Goal: Task Accomplishment & Management: Manage account settings

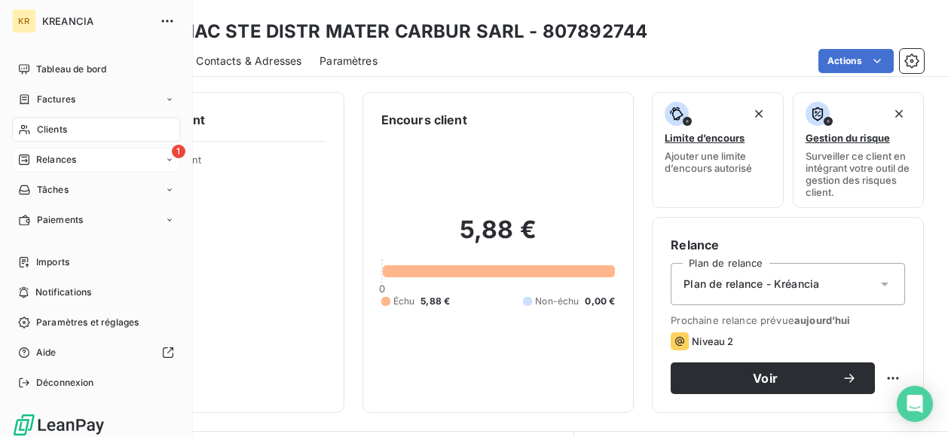
click at [26, 150] on div "1 Relances" at bounding box center [96, 160] width 168 height 24
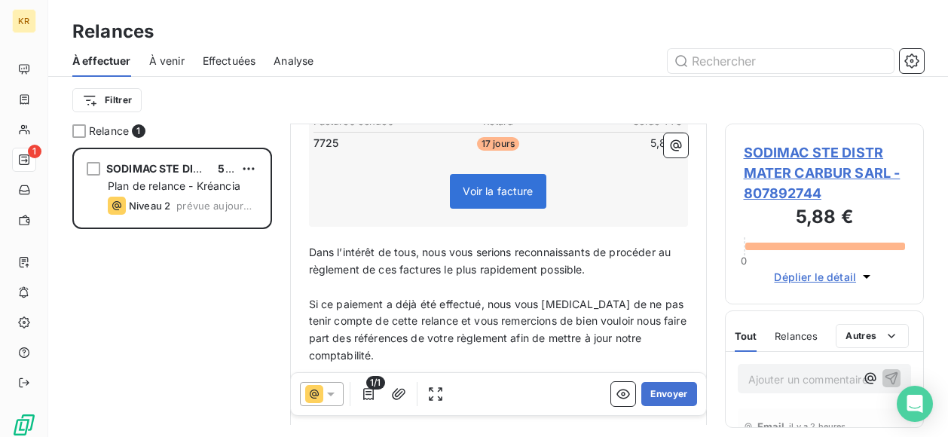
scroll to position [349, 0]
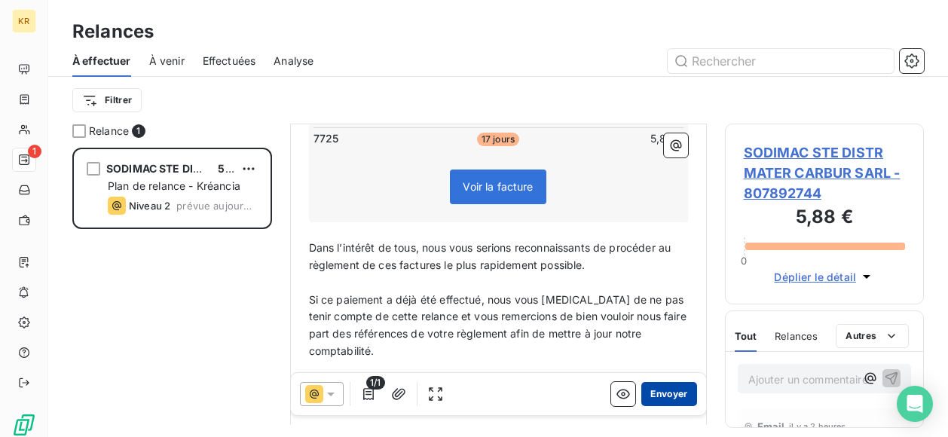
click at [669, 391] on button "Envoyer" at bounding box center [668, 394] width 55 height 24
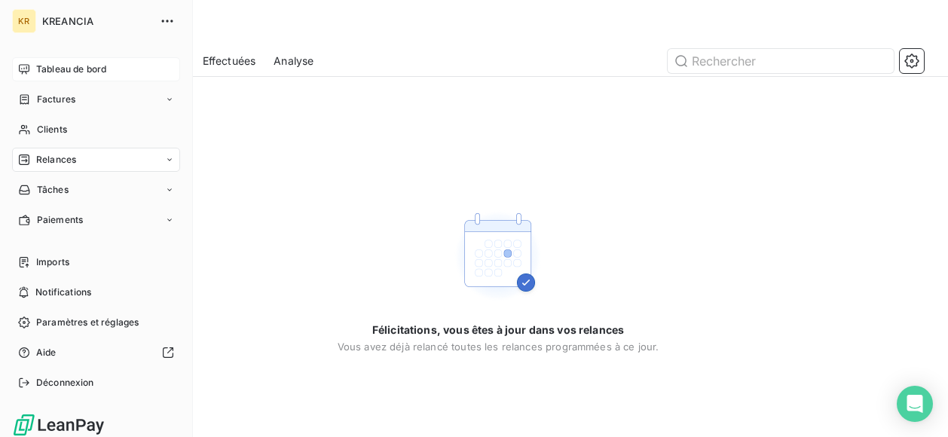
click at [30, 70] on div "Tableau de bord" at bounding box center [96, 69] width 168 height 24
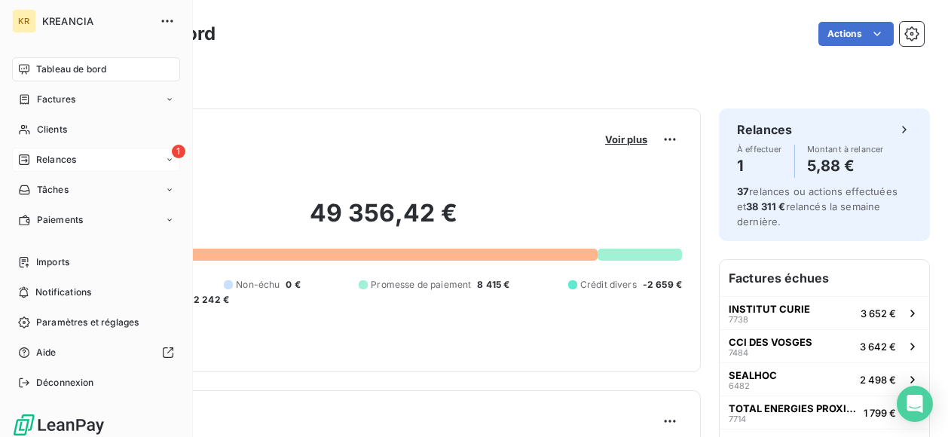
click at [60, 154] on span "Relances" at bounding box center [56, 160] width 40 height 14
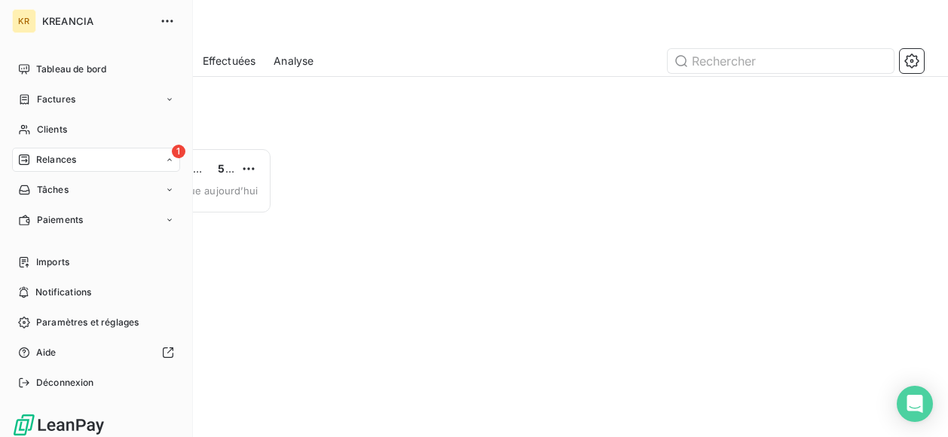
scroll to position [12, 12]
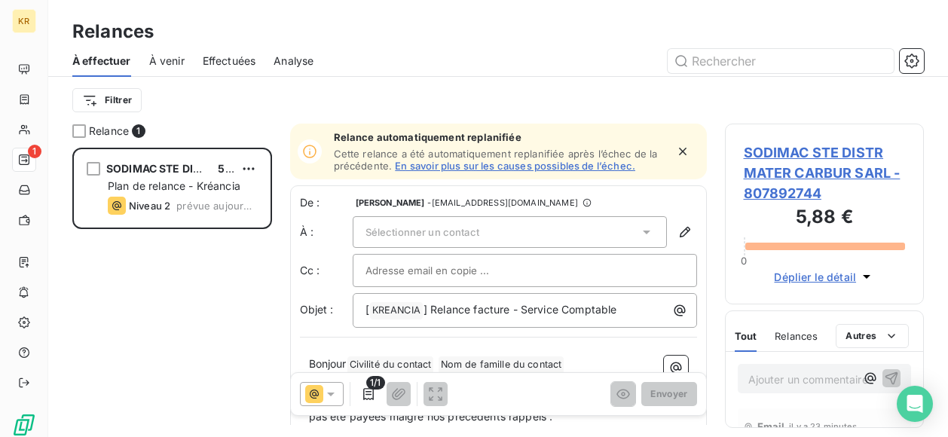
click at [504, 233] on div "Sélectionner un contact" at bounding box center [509, 232] width 314 height 32
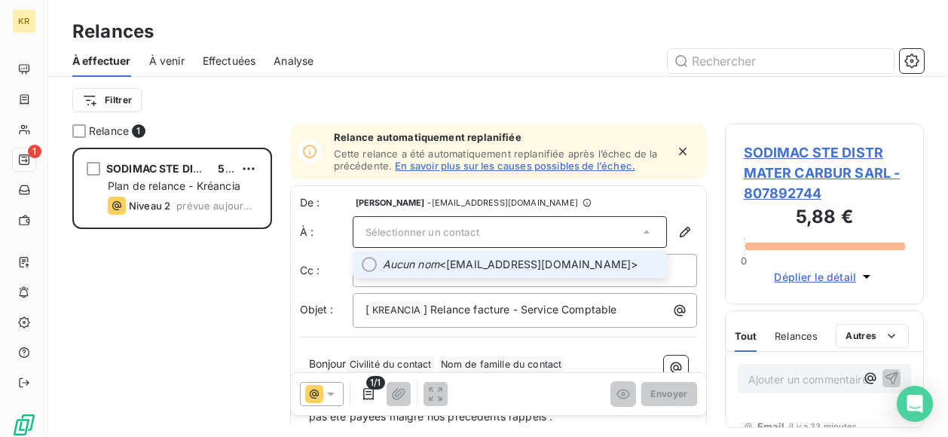
click at [504, 264] on span "Aucun nom <[EMAIL_ADDRESS][DOMAIN_NAME]>" at bounding box center [520, 264] width 275 height 15
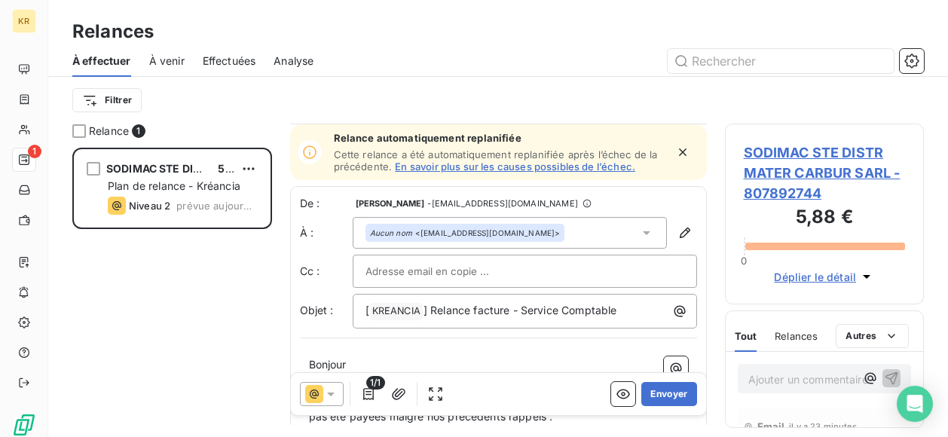
scroll to position [104, 0]
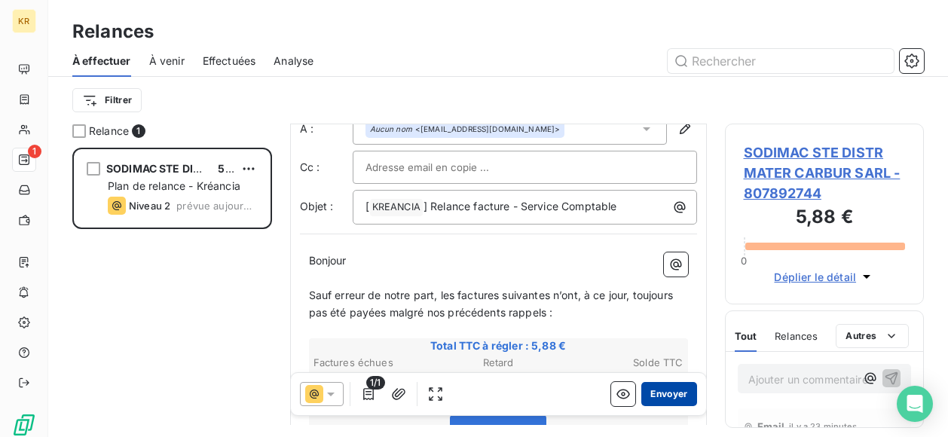
click at [646, 391] on button "Envoyer" at bounding box center [668, 394] width 55 height 24
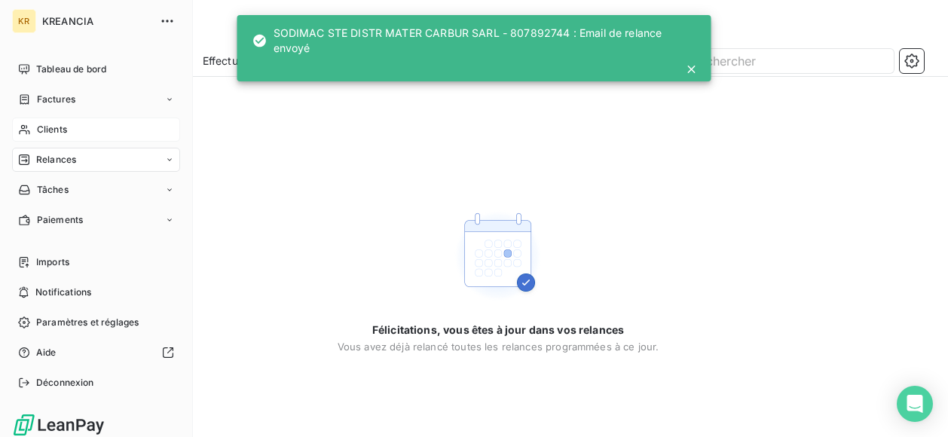
click at [34, 129] on div "Clients" at bounding box center [96, 129] width 168 height 24
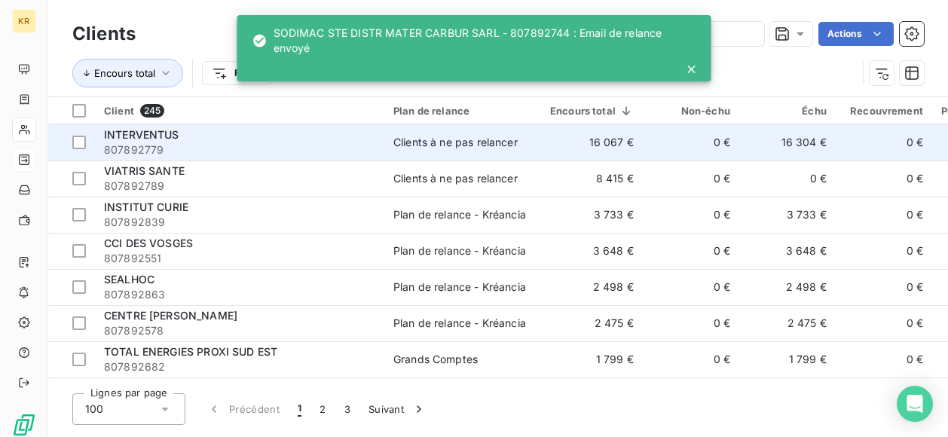
click at [298, 139] on div "INTERVENTUS" at bounding box center [239, 134] width 271 height 15
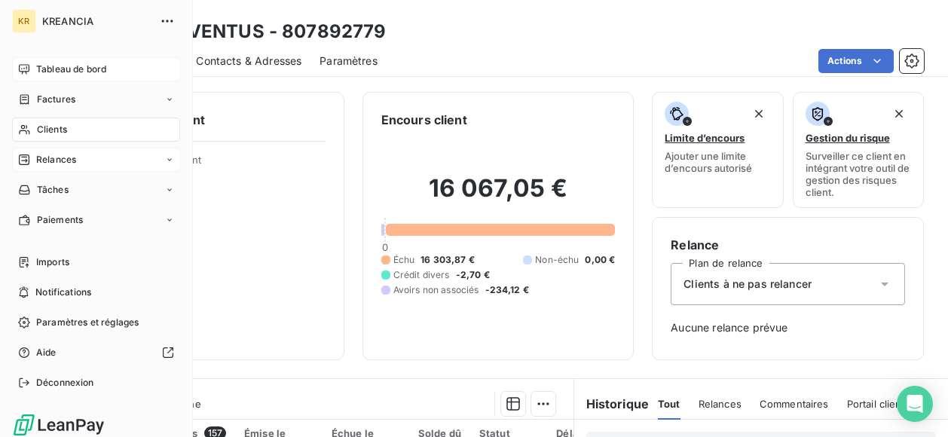
click at [30, 66] on div "Tableau de bord" at bounding box center [96, 69] width 168 height 24
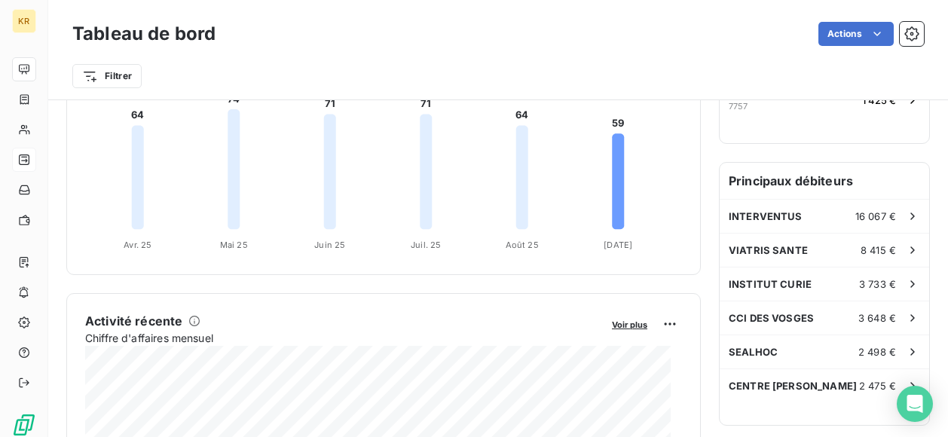
scroll to position [378, 0]
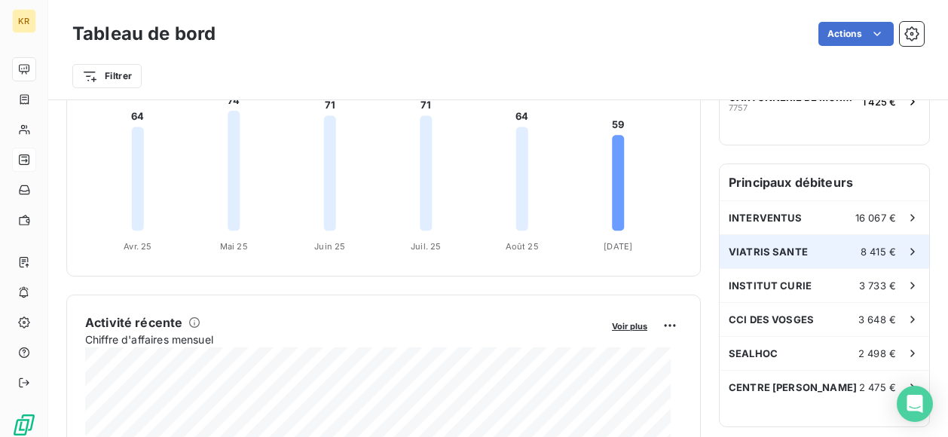
click at [765, 246] on span "VIATRIS SANTE" at bounding box center [767, 252] width 79 height 12
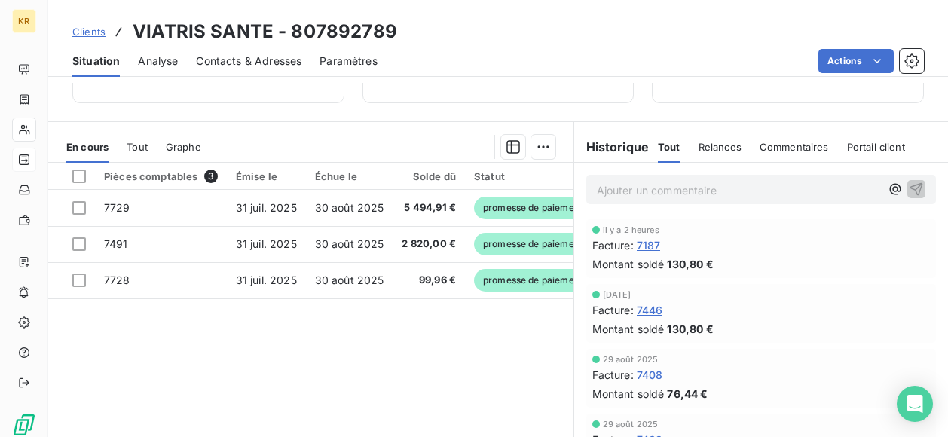
scroll to position [258, 0]
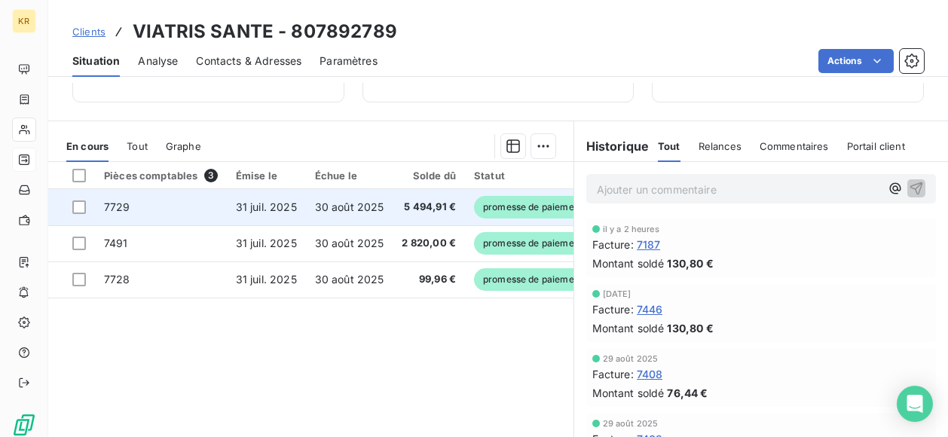
click at [479, 212] on span "promesse de paiement" at bounding box center [532, 207] width 117 height 23
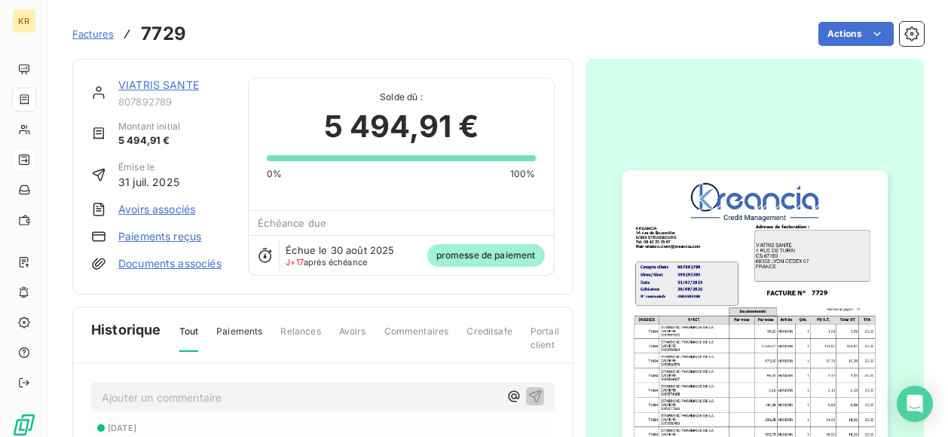
click at [468, 252] on span "promesse de paiement" at bounding box center [485, 255] width 117 height 23
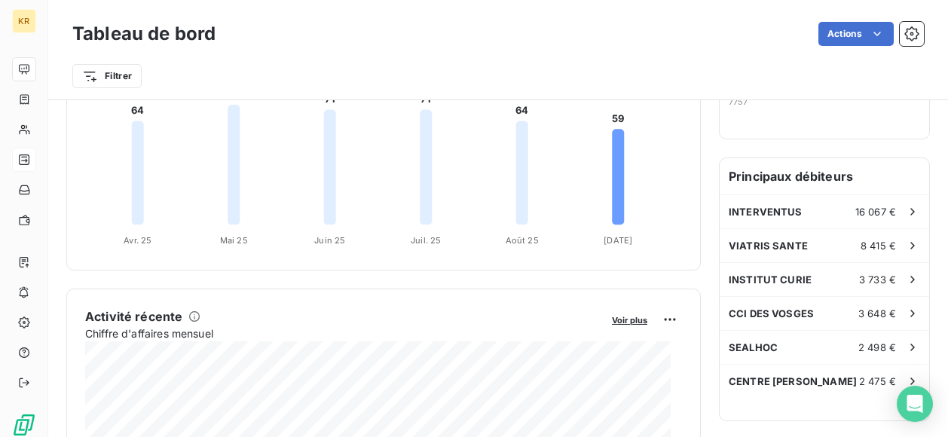
scroll to position [401, 0]
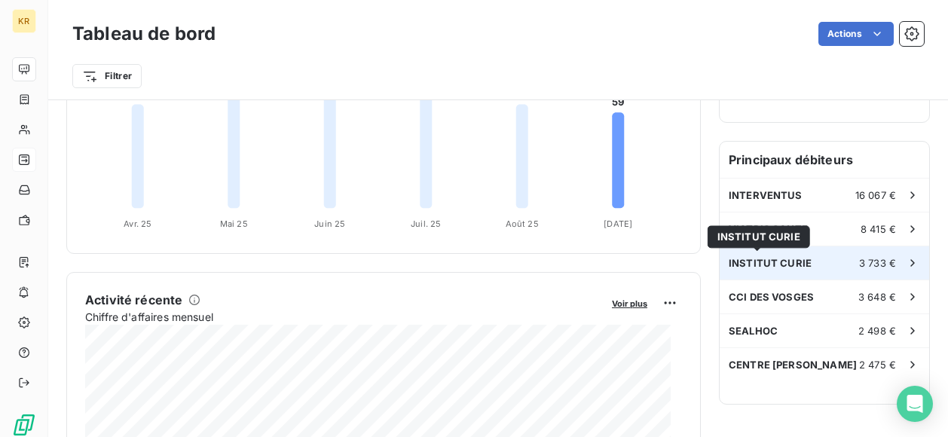
click at [764, 257] on span "INSTITUT CURIE" at bounding box center [769, 263] width 83 height 12
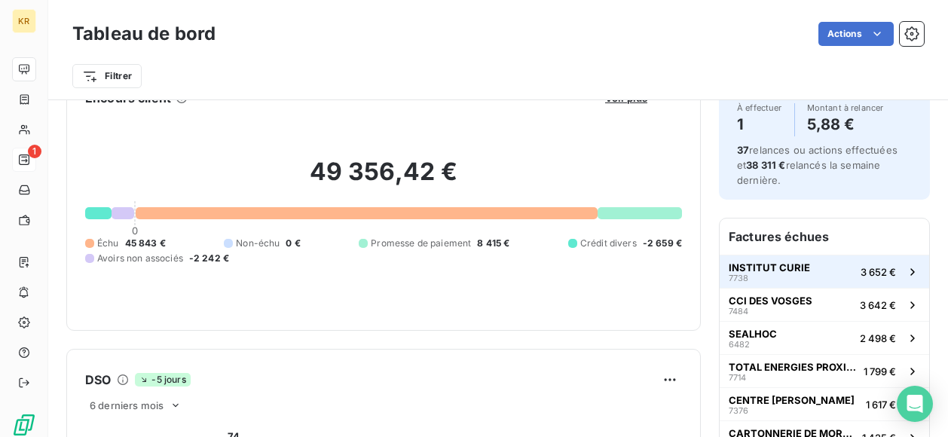
scroll to position [111, 0]
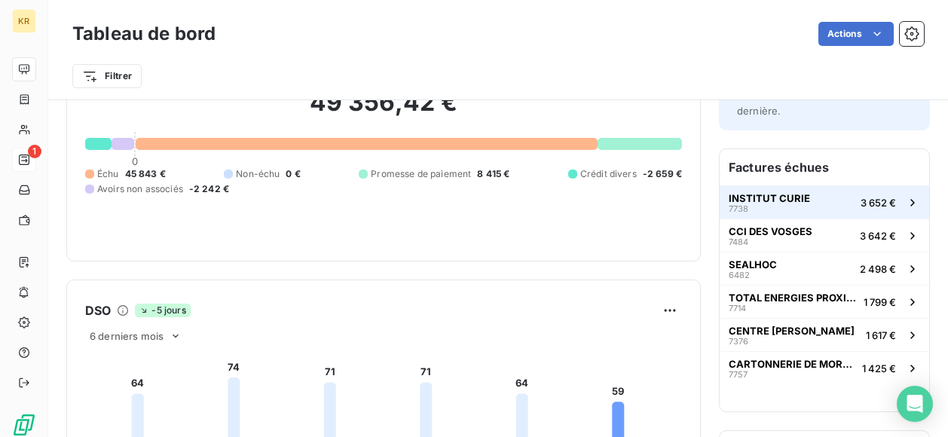
click at [801, 209] on button "INSTITUT CURIE 7738 3 652 €" at bounding box center [823, 201] width 209 height 33
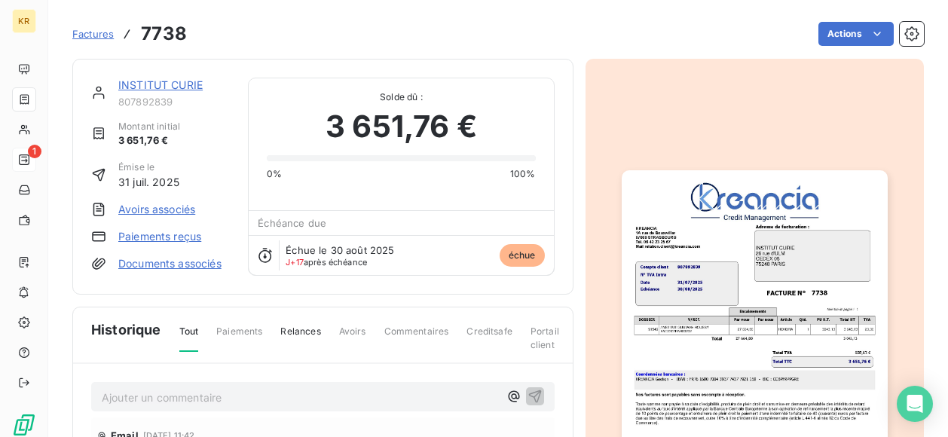
click at [160, 85] on link "INSTITUT CURIE" at bounding box center [160, 84] width 84 height 13
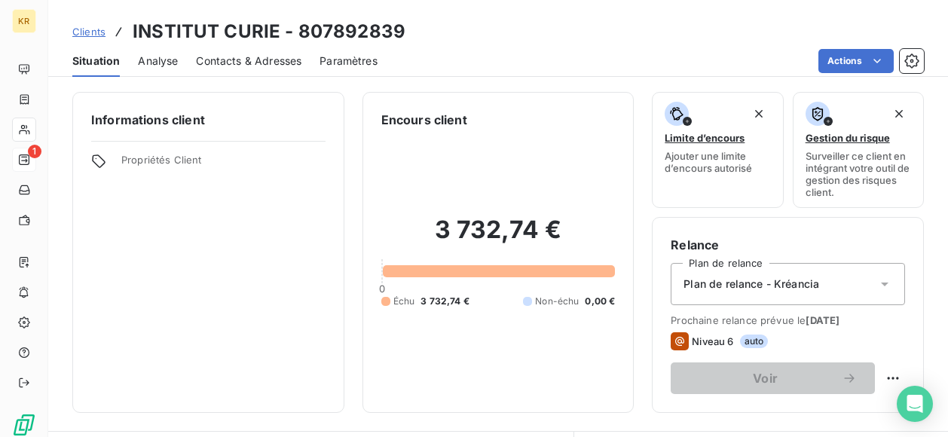
click at [237, 63] on span "Contacts & Adresses" at bounding box center [248, 60] width 105 height 15
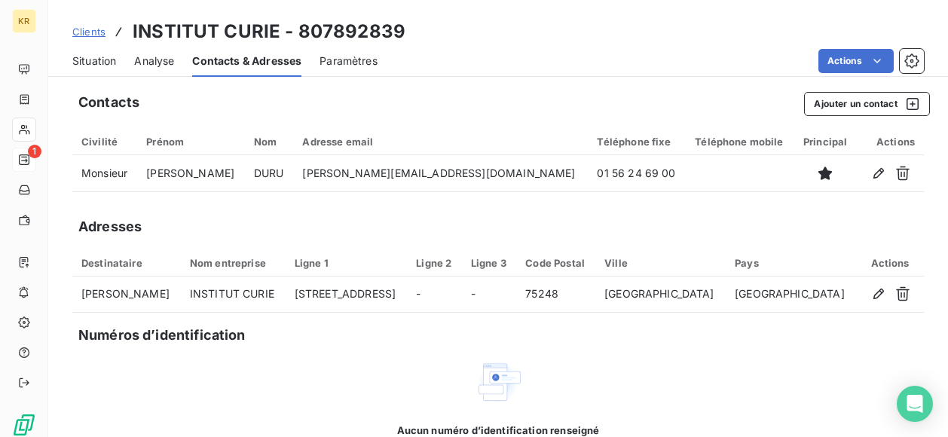
click at [108, 60] on span "Situation" at bounding box center [94, 60] width 44 height 15
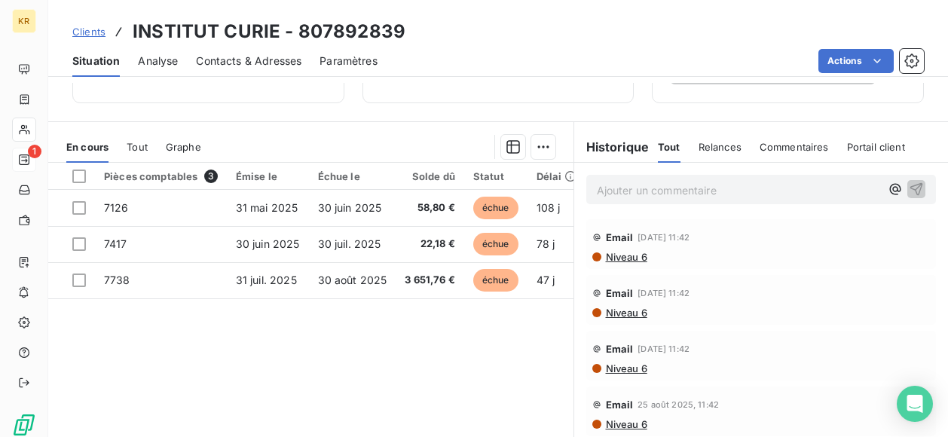
scroll to position [311, 0]
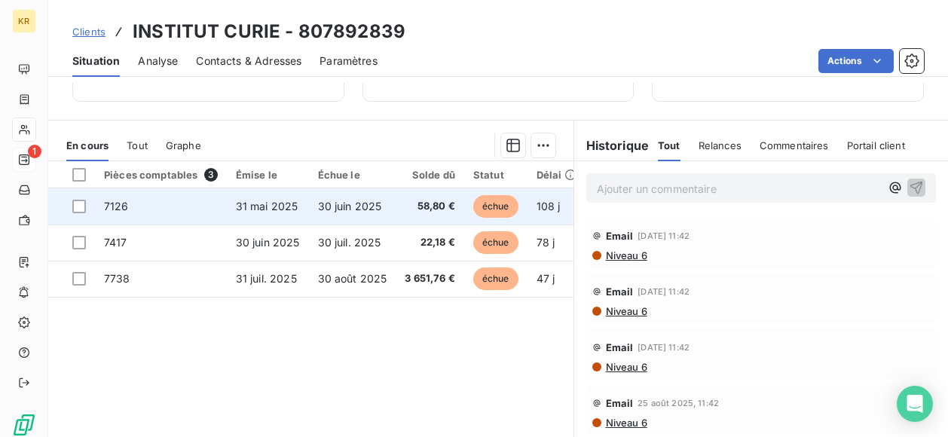
click at [362, 197] on td "30 juin 2025" at bounding box center [352, 206] width 87 height 36
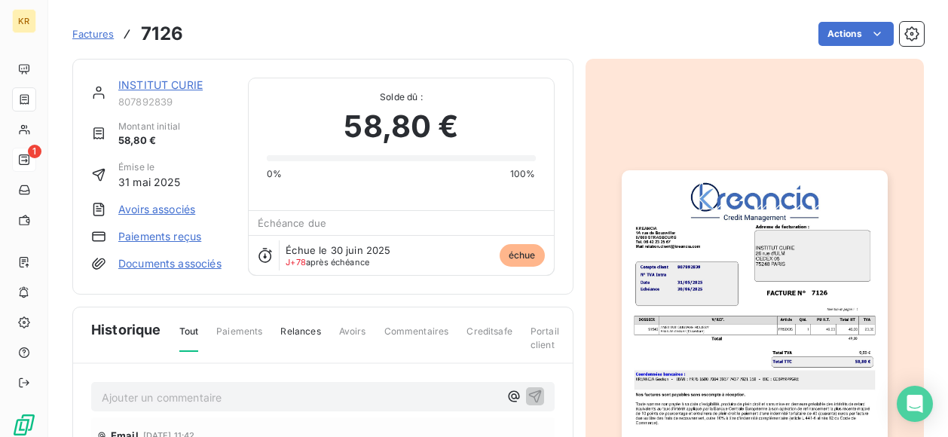
click at [768, 281] on img "button" at bounding box center [754, 358] width 266 height 376
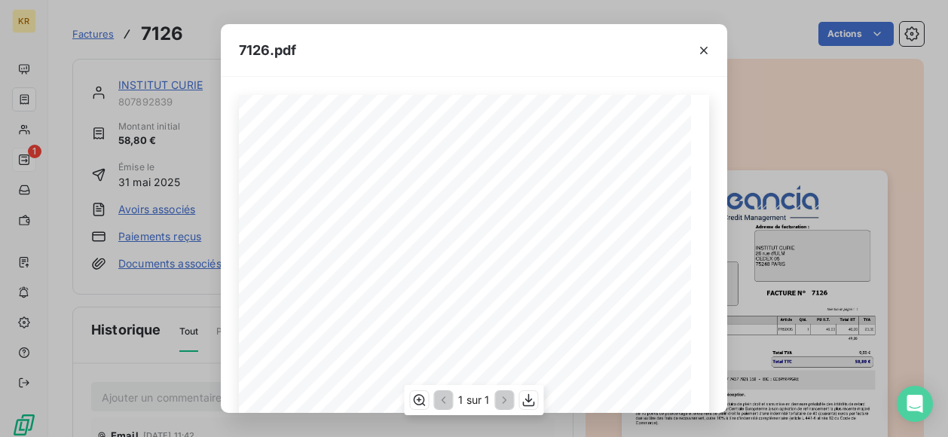
scroll to position [338, 0]
click at [533, 401] on icon "button" at bounding box center [528, 399] width 15 height 15
click at [497, 49] on div "7126.pdf" at bounding box center [474, 50] width 506 height 53
click at [702, 48] on icon "button" at bounding box center [704, 51] width 8 height 8
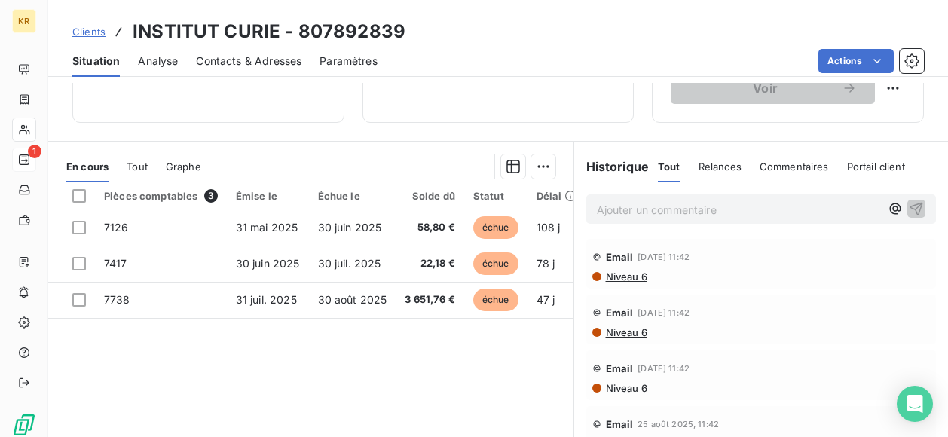
scroll to position [297, 0]
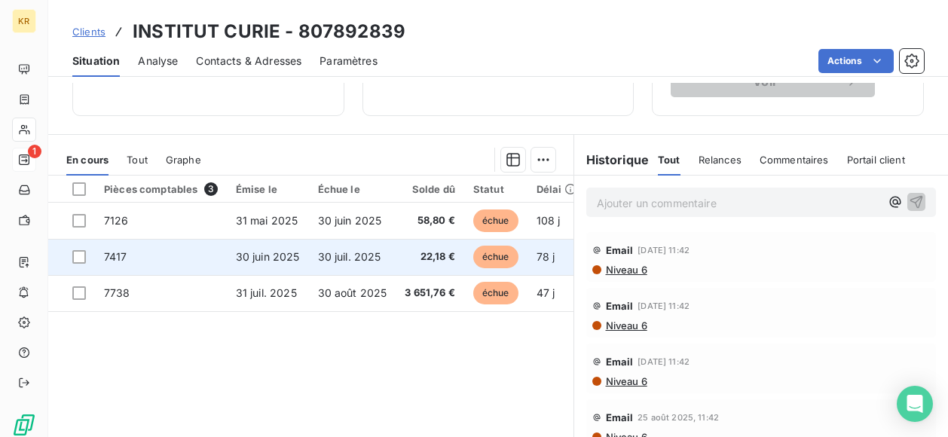
click at [366, 252] on span "30 juil. 2025" at bounding box center [349, 256] width 63 height 13
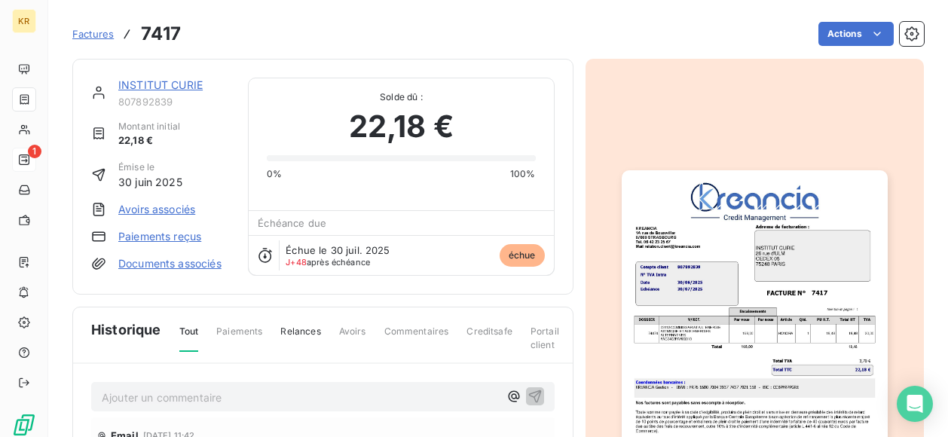
drag, startPoint x: 731, startPoint y: 269, endPoint x: 706, endPoint y: 302, distance: 41.0
click at [706, 302] on img "button" at bounding box center [754, 358] width 266 height 376
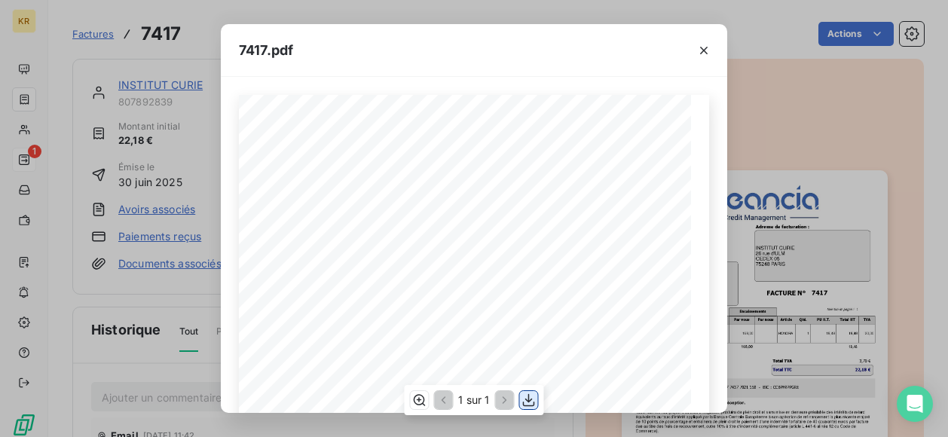
click at [523, 402] on icon "button" at bounding box center [529, 400] width 12 height 13
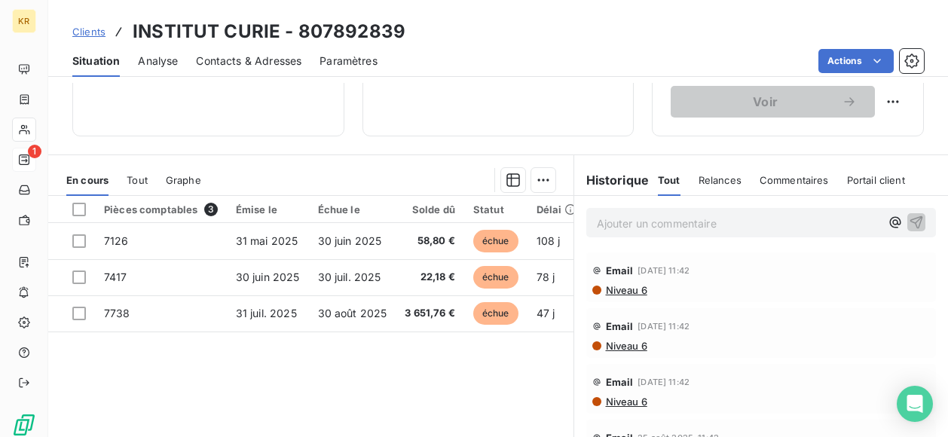
scroll to position [277, 0]
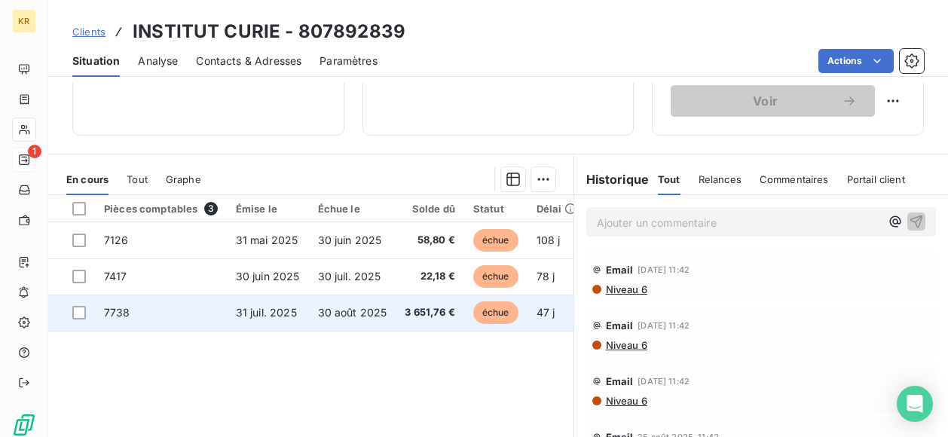
click at [395, 305] on td "3 651,76 €" at bounding box center [429, 312] width 69 height 36
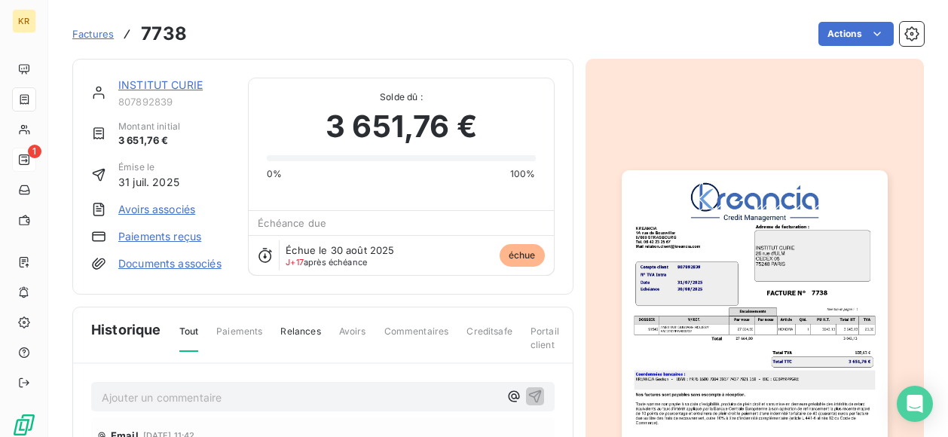
click at [761, 286] on img "button" at bounding box center [754, 358] width 266 height 376
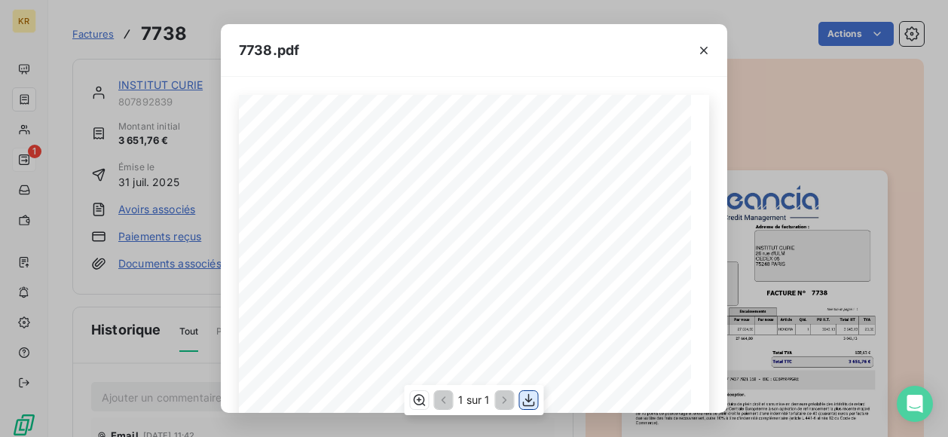
click at [527, 401] on icon "button" at bounding box center [529, 400] width 12 height 13
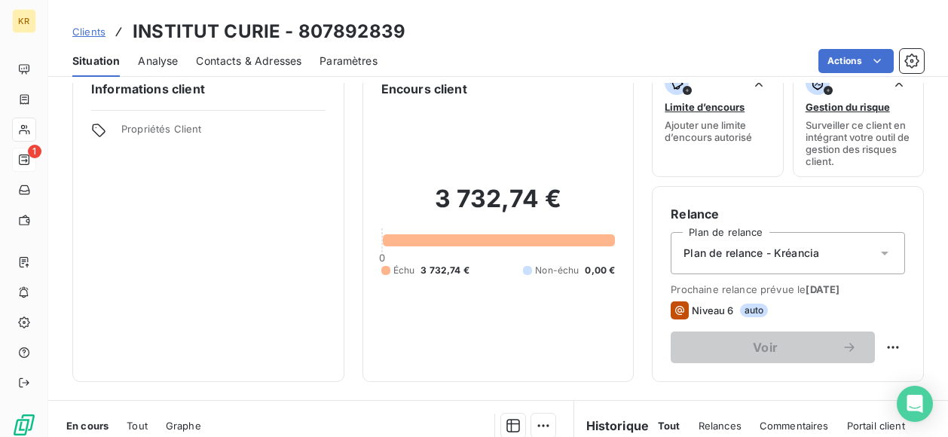
scroll to position [30, 0]
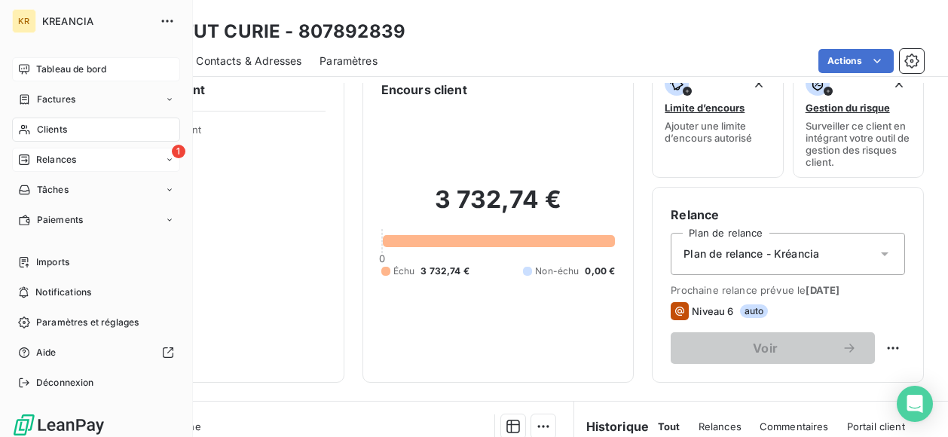
click at [29, 68] on icon at bounding box center [24, 69] width 12 height 12
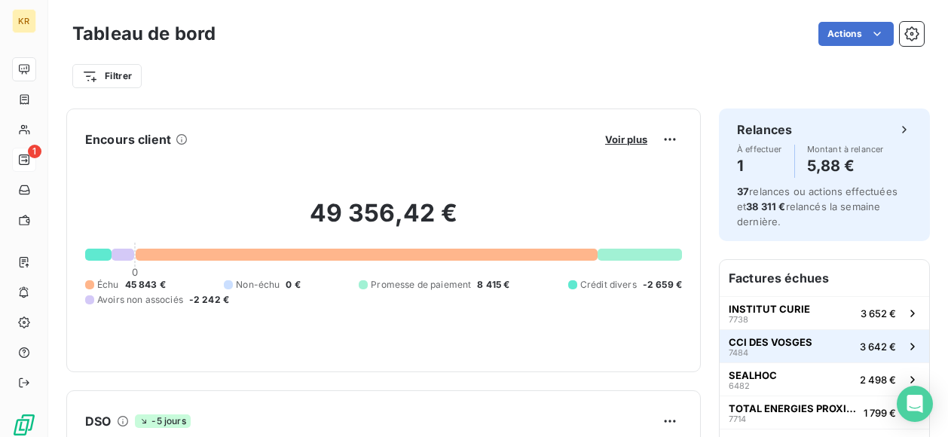
click at [796, 336] on span "CCI DES VOSGES" at bounding box center [770, 342] width 84 height 12
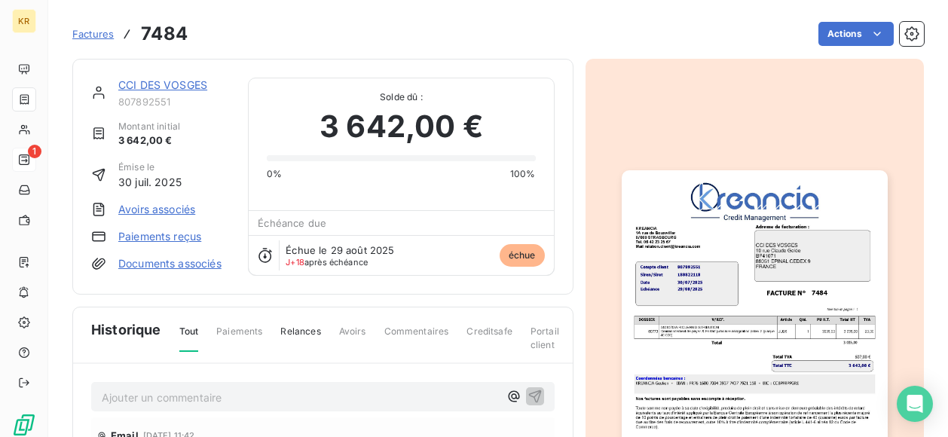
scroll to position [2, 0]
click at [699, 243] on img "button" at bounding box center [754, 357] width 266 height 376
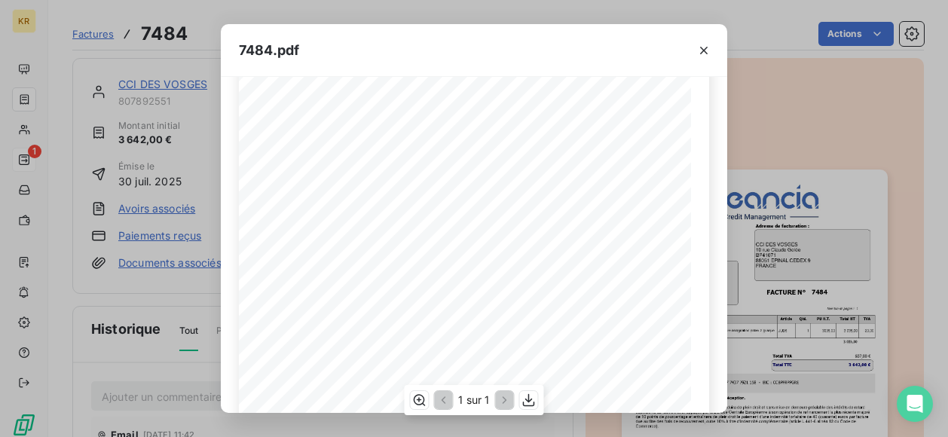
scroll to position [101, 0]
click at [530, 401] on icon "button" at bounding box center [528, 399] width 15 height 15
click at [709, 49] on icon "button" at bounding box center [703, 50] width 15 height 15
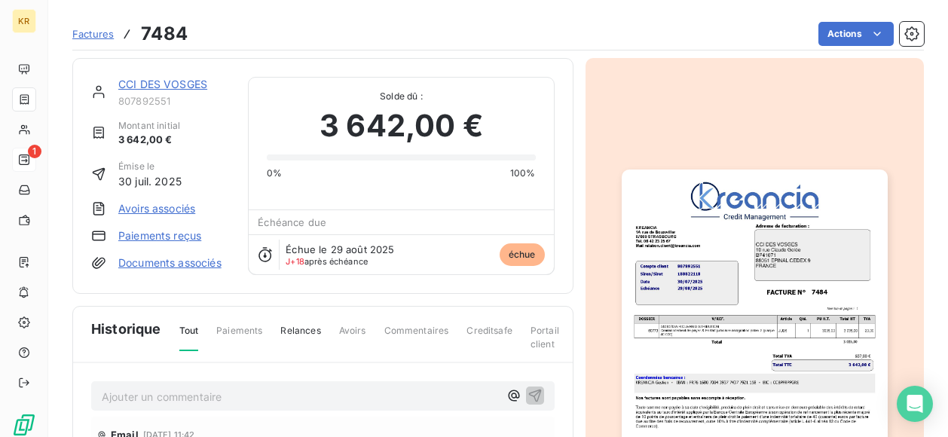
click at [172, 77] on div "CCI DES VOSGES" at bounding box center [173, 84] width 111 height 15
click at [172, 84] on link "CCI DES VOSGES" at bounding box center [162, 84] width 89 height 13
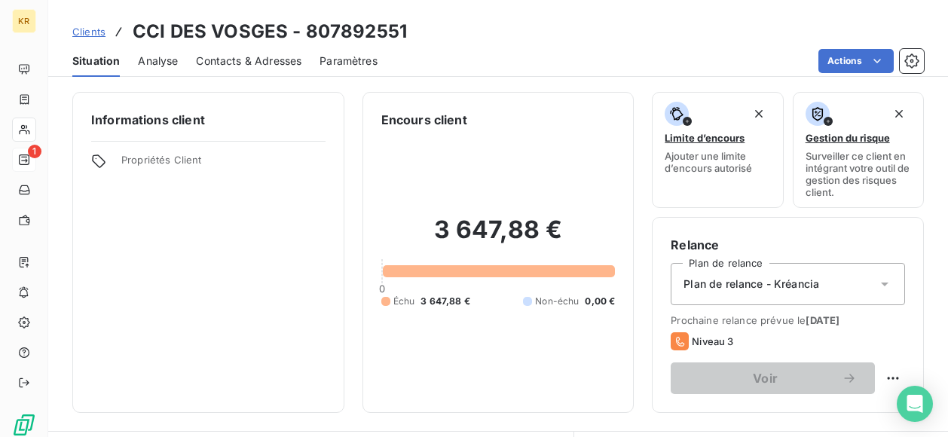
scroll to position [251, 0]
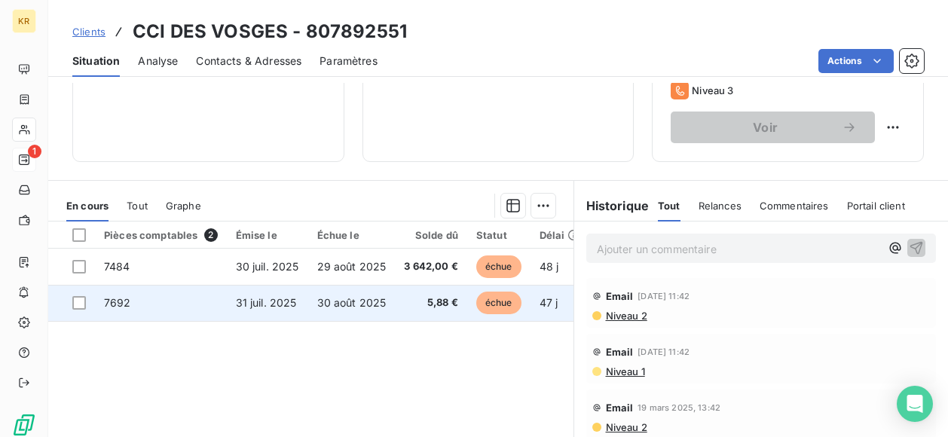
click at [395, 307] on td "5,88 €" at bounding box center [431, 303] width 72 height 36
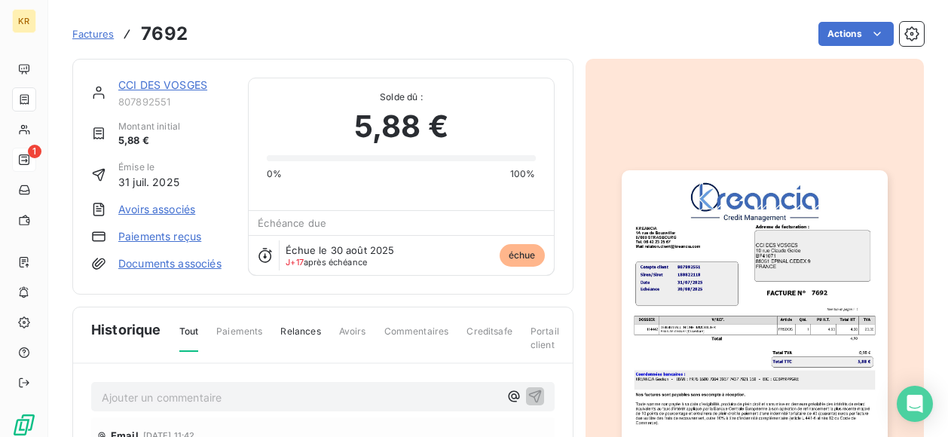
click at [724, 294] on img "button" at bounding box center [754, 358] width 266 height 376
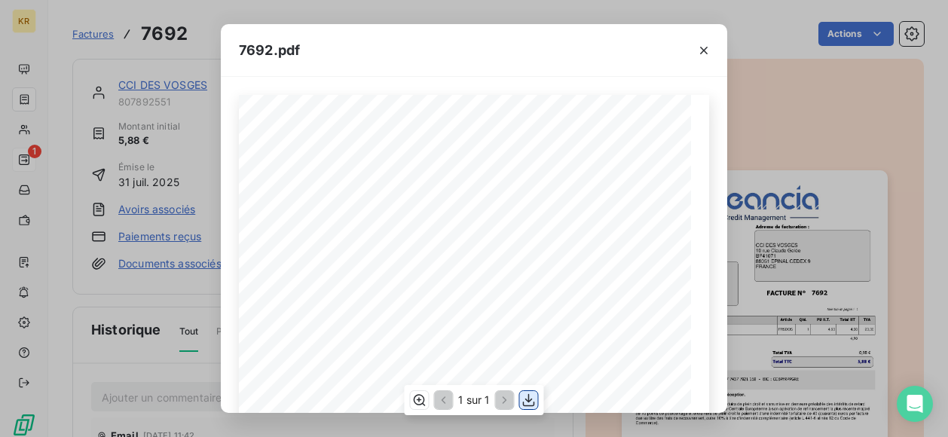
click at [534, 400] on icon "button" at bounding box center [528, 399] width 15 height 15
click at [703, 50] on icon "button" at bounding box center [704, 51] width 8 height 8
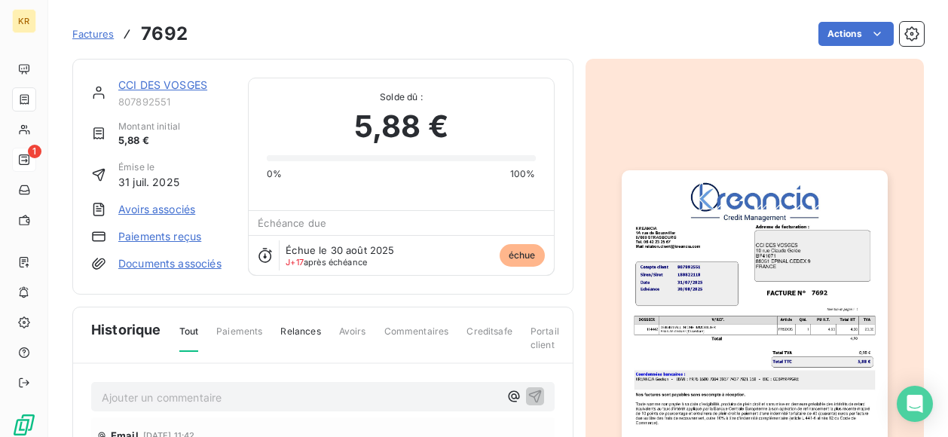
click at [152, 87] on link "CCI DES VOSGES" at bounding box center [162, 84] width 89 height 13
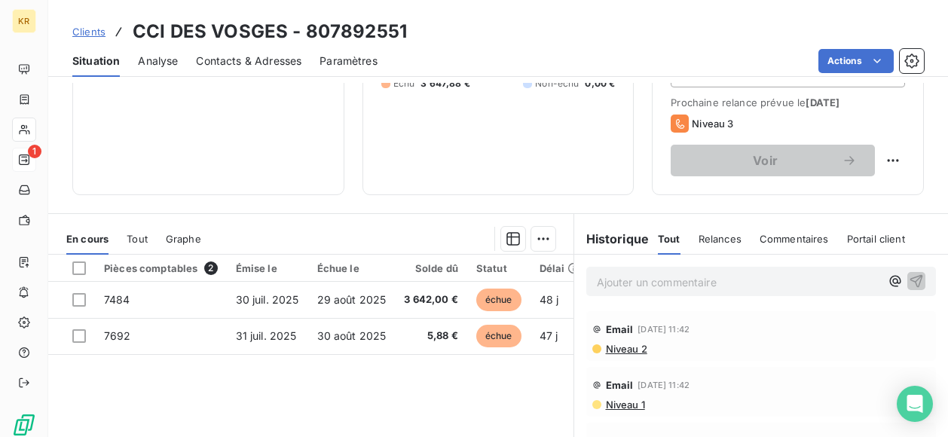
scroll to position [217, 0]
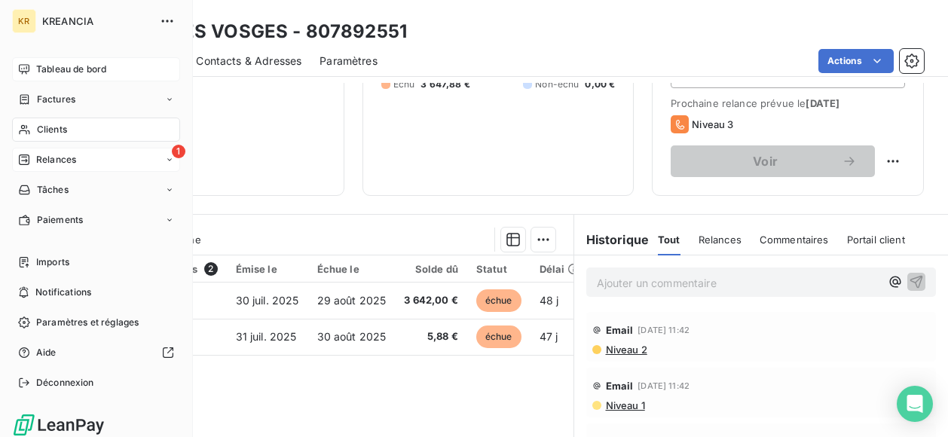
click at [42, 69] on span "Tableau de bord" at bounding box center [71, 70] width 70 height 14
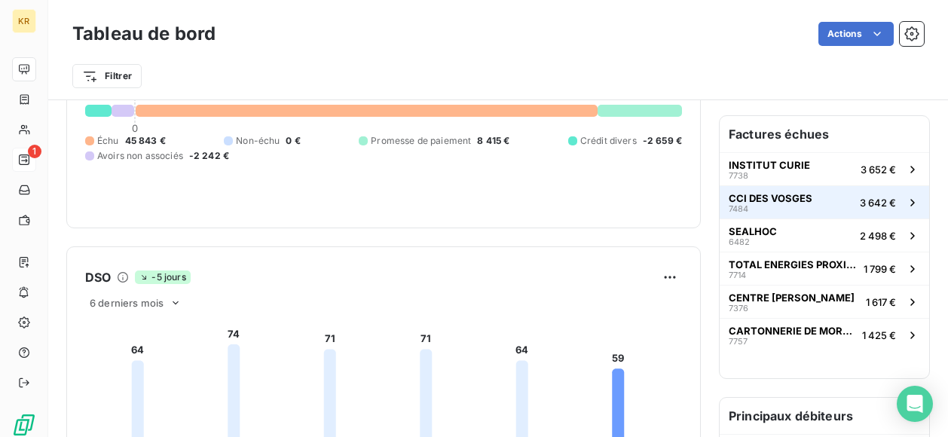
scroll to position [148, 0]
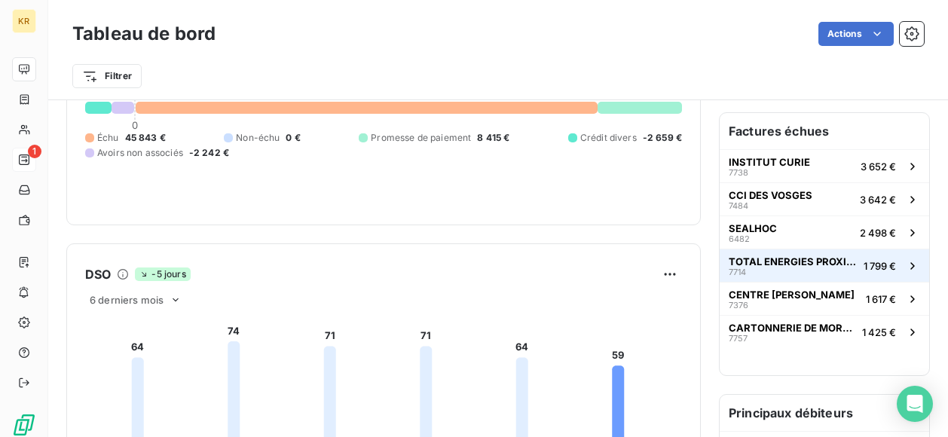
click at [764, 259] on span "TOTAL ENERGIES PROXI SUD EST" at bounding box center [792, 261] width 129 height 12
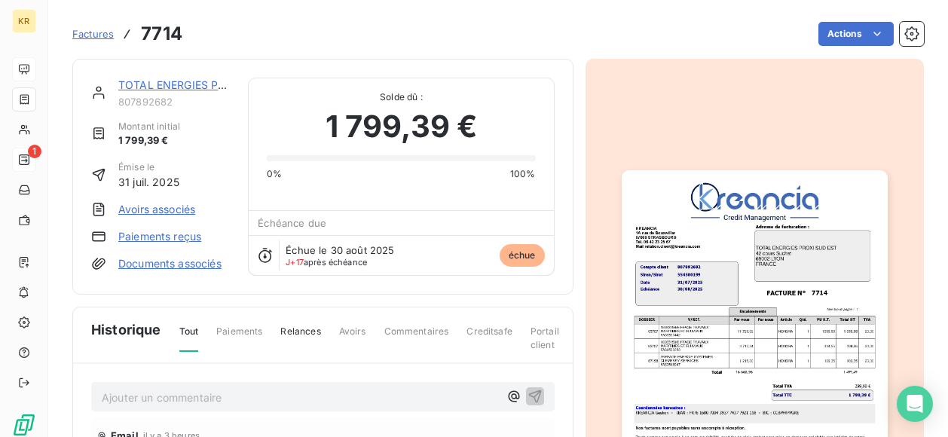
click at [161, 83] on link "TOTAL ENERGIES PROXI SUD EST" at bounding box center [205, 84] width 174 height 13
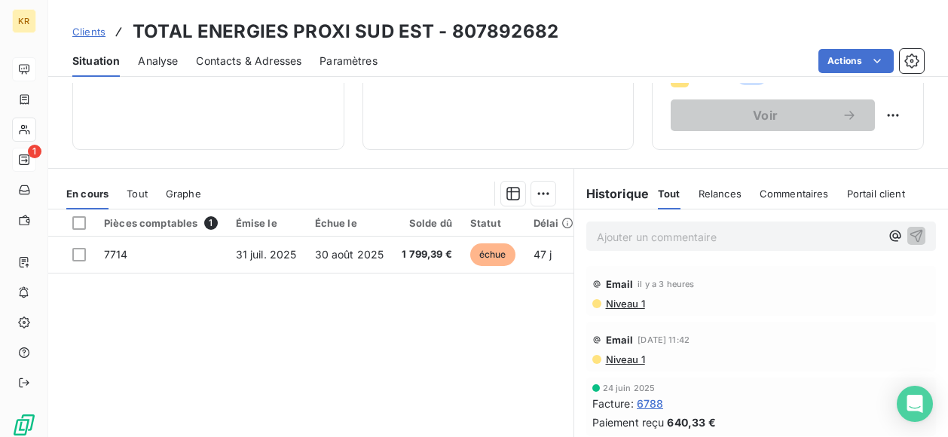
scroll to position [262, 0]
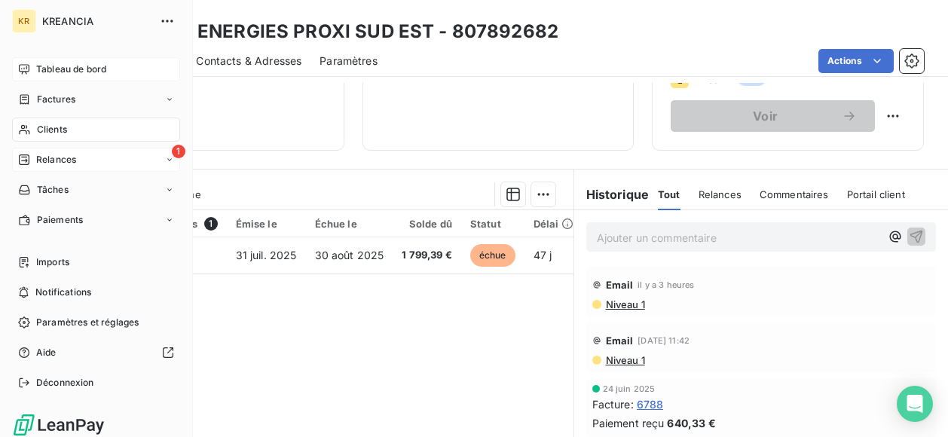
click at [48, 69] on span "Tableau de bord" at bounding box center [71, 70] width 70 height 14
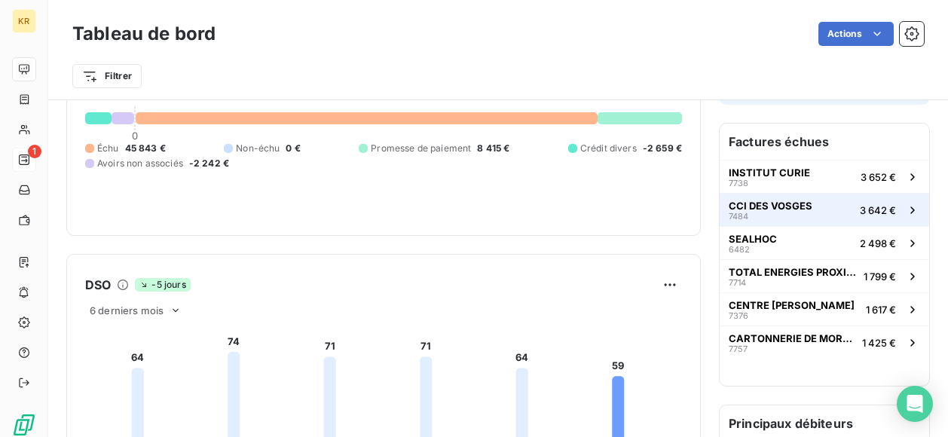
scroll to position [137, 0]
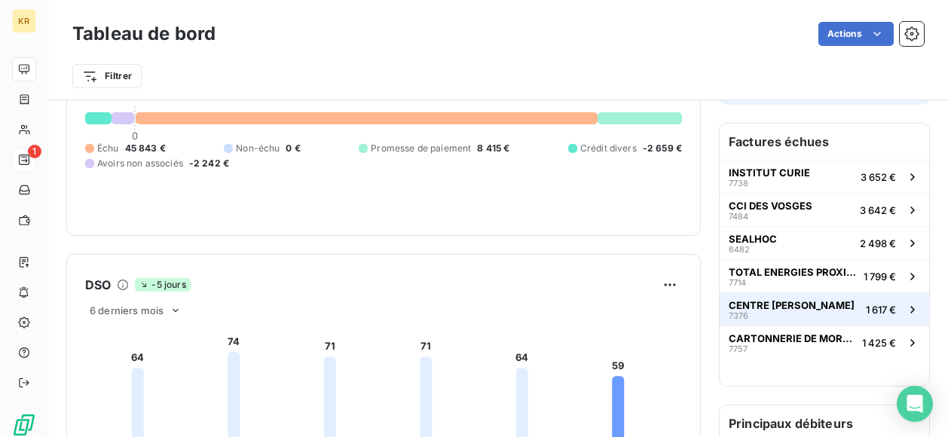
click at [789, 294] on button "CENTRE [PERSON_NAME] 7376 1 617 €" at bounding box center [823, 308] width 209 height 33
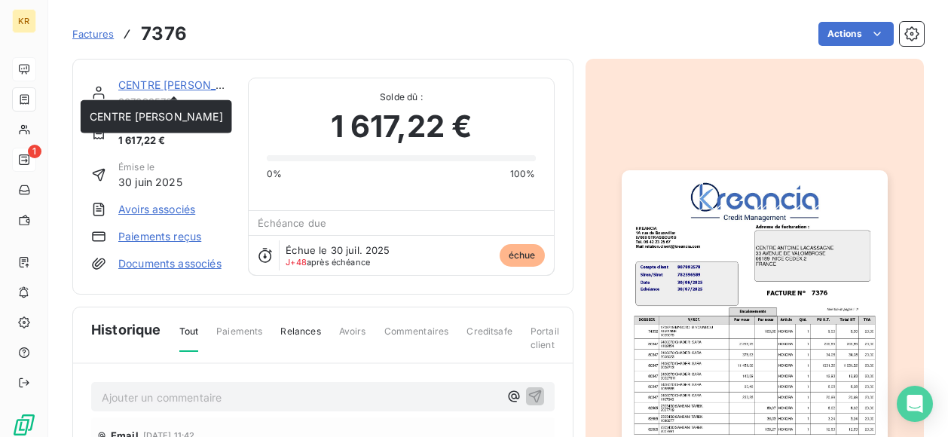
click at [125, 86] on link "CENTRE [PERSON_NAME]" at bounding box center [184, 84] width 133 height 13
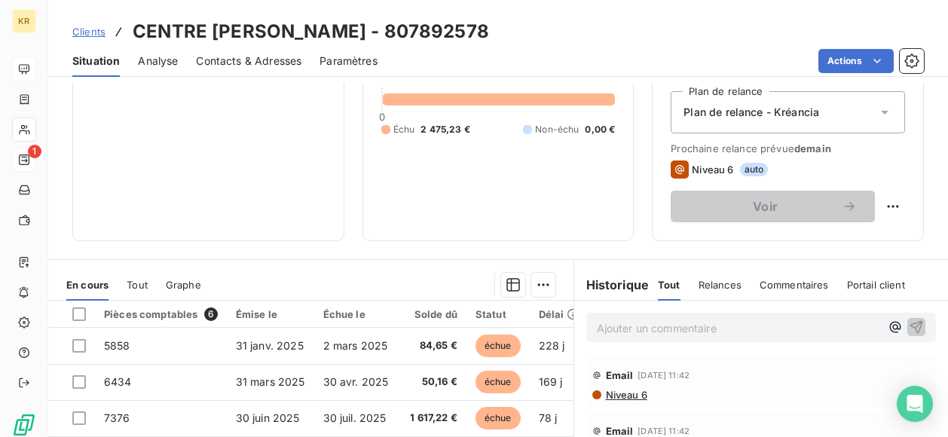
scroll to position [173, 0]
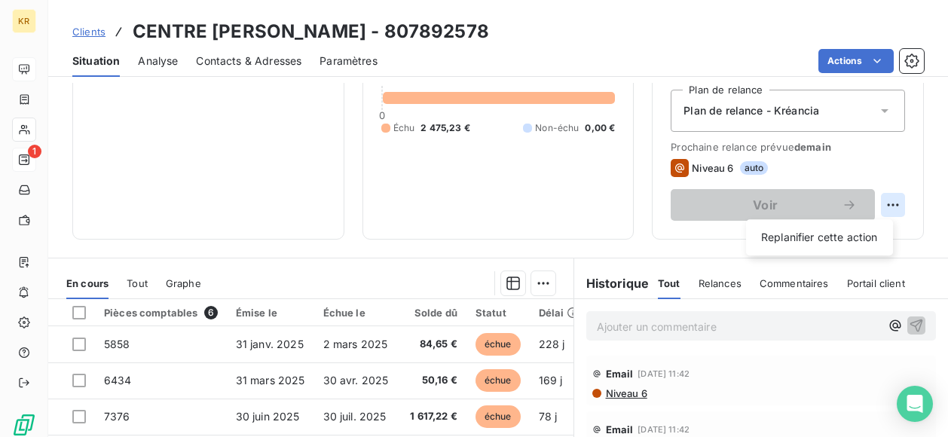
click at [878, 209] on html "KR 1 Clients CENTRE [PERSON_NAME] - 807892578 Situation Analyse Contacts & Adre…" at bounding box center [474, 218] width 948 height 437
click at [834, 231] on div "Replanifier cette action" at bounding box center [819, 237] width 135 height 24
select select "8"
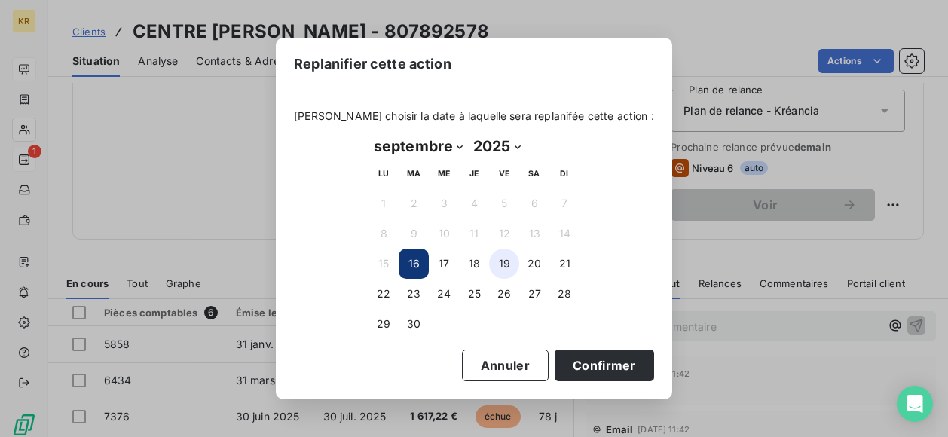
click at [504, 266] on button "19" at bounding box center [504, 264] width 30 height 30
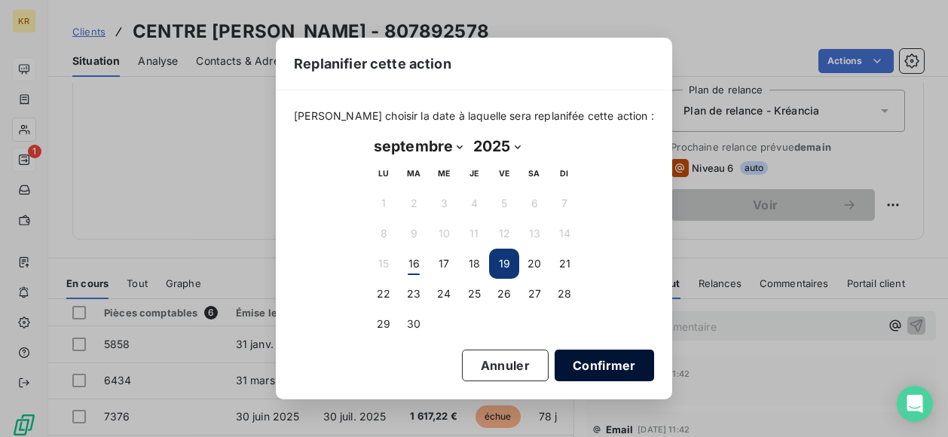
click at [564, 361] on button "Confirmer" at bounding box center [603, 365] width 99 height 32
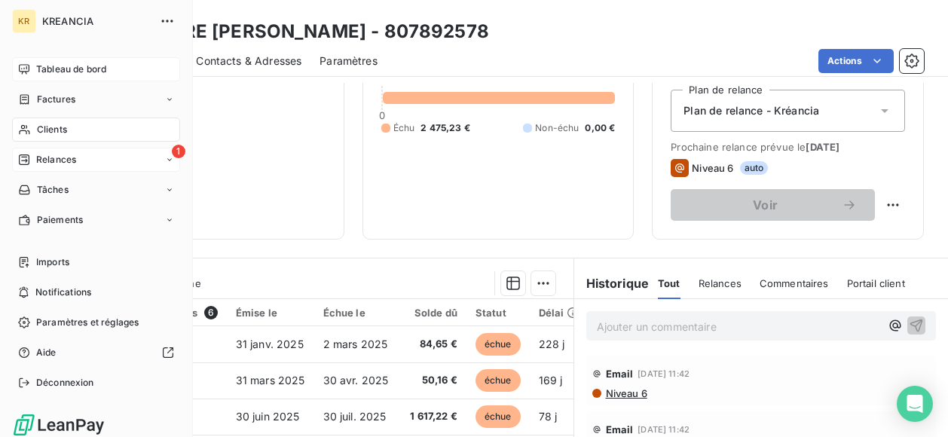
click at [69, 65] on span "Tableau de bord" at bounding box center [71, 70] width 70 height 14
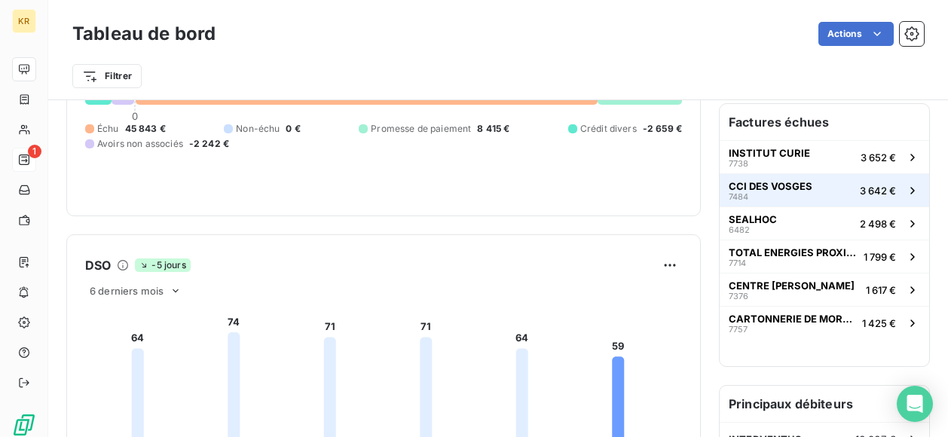
scroll to position [157, 0]
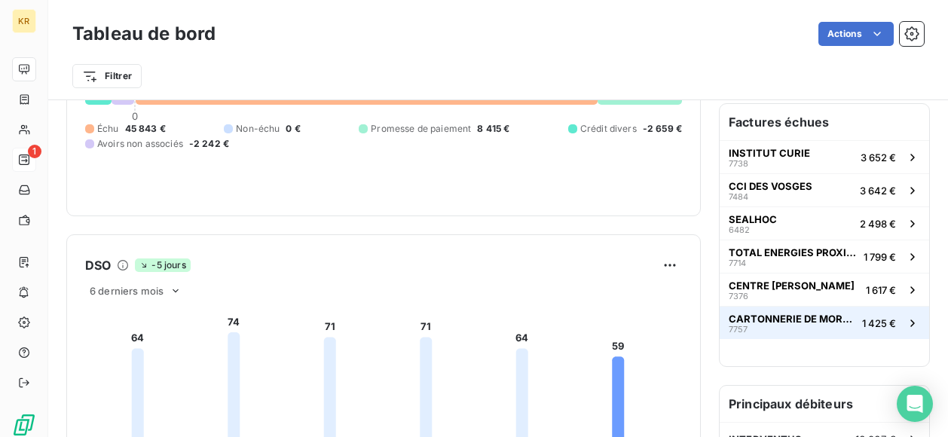
click at [794, 314] on span "CARTONNERIE DE MORTAGNE - SMURFIT WESTROCK [GEOGRAPHIC_DATA]" at bounding box center [791, 319] width 127 height 12
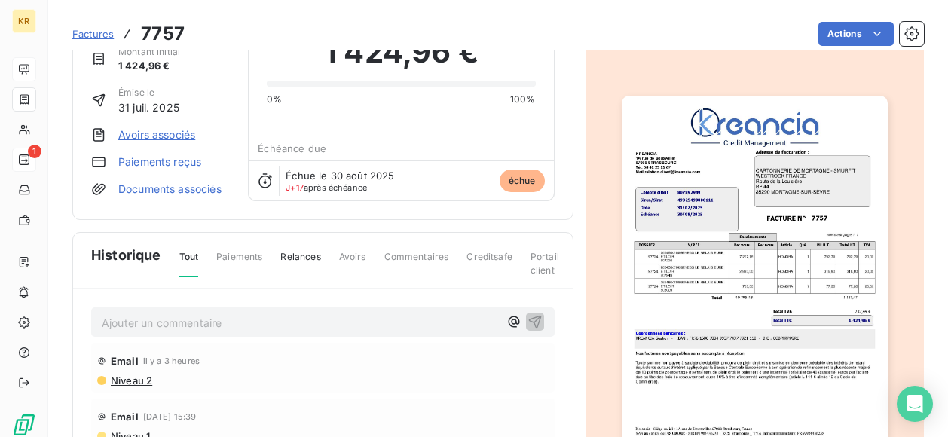
scroll to position [2, 0]
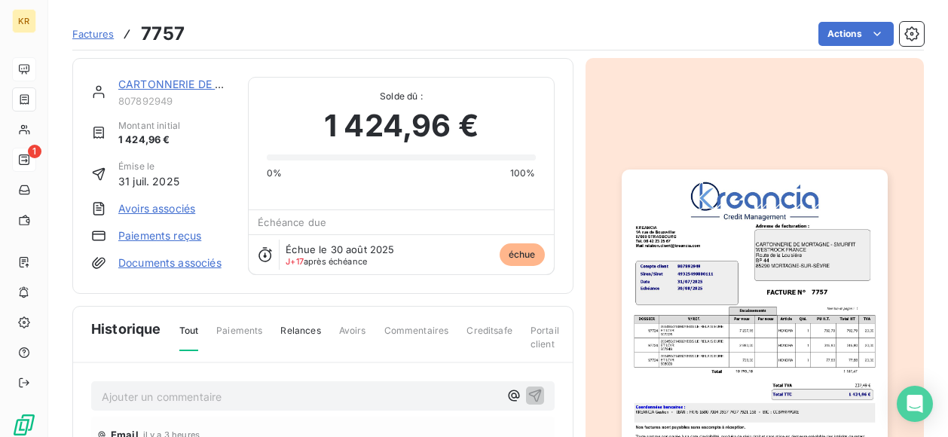
click at [170, 73] on div "CARTONNERIE DE MORTAGNE - SMURFIT WESTROCK FRANCE 807892949 Montant initial 1 4…" at bounding box center [322, 176] width 501 height 236
click at [170, 85] on link "CARTONNERIE DE MORTAGNE - SMURFIT WESTROCK [GEOGRAPHIC_DATA]" at bounding box center [314, 84] width 392 height 13
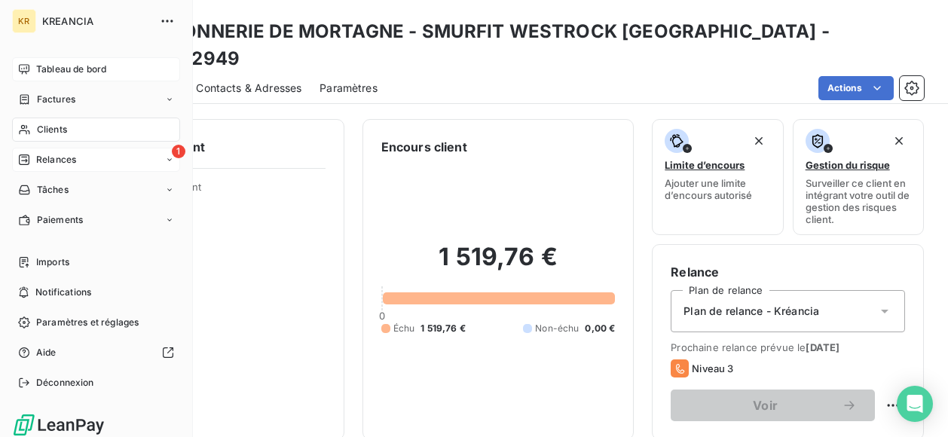
click at [44, 65] on span "Tableau de bord" at bounding box center [71, 70] width 70 height 14
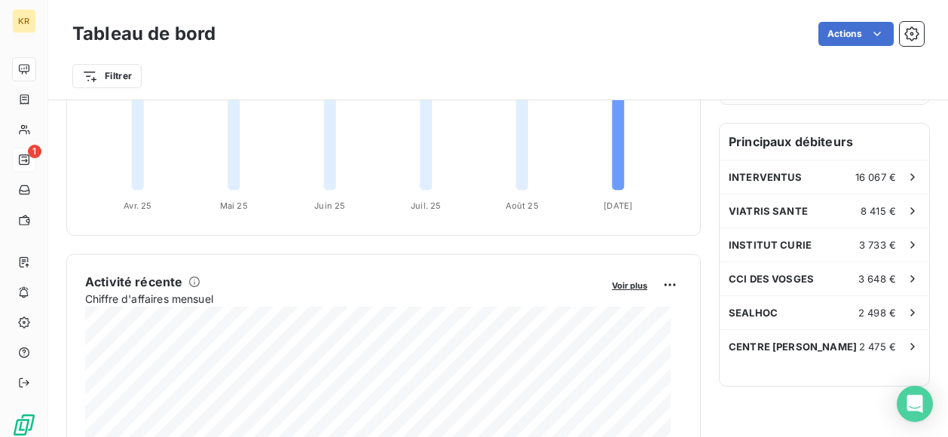
scroll to position [414, 0]
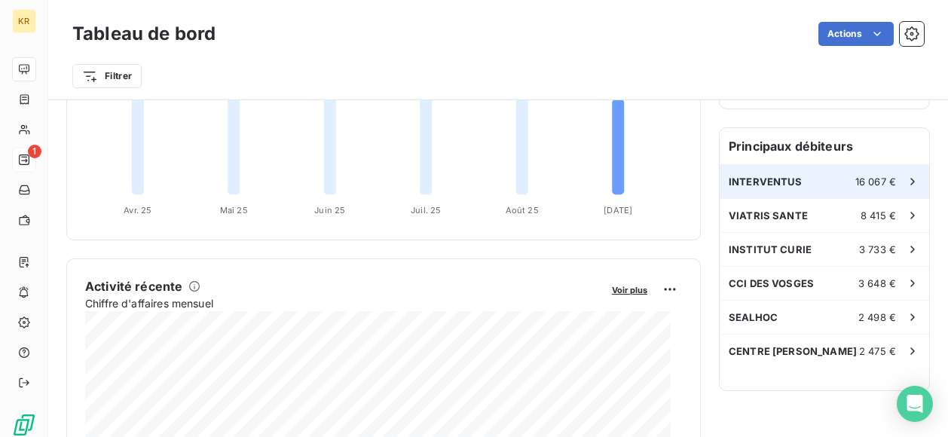
click at [747, 177] on span "INTERVENTUS" at bounding box center [765, 181] width 74 height 12
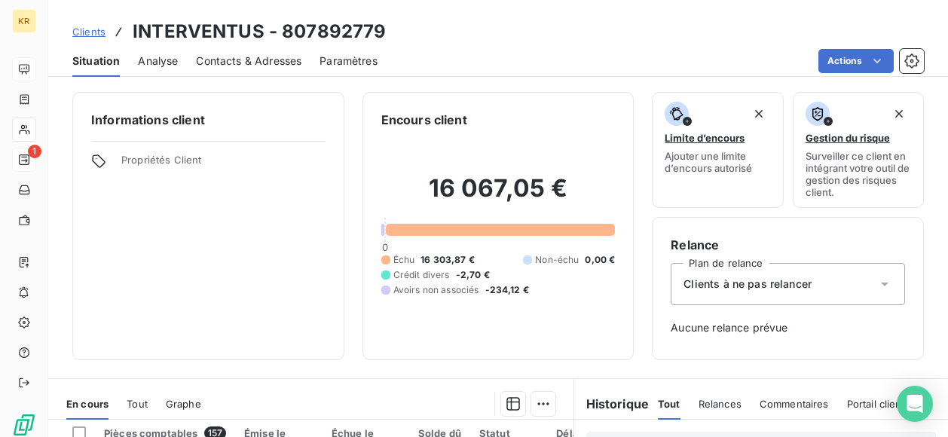
click at [86, 32] on span "Clients" at bounding box center [88, 32] width 33 height 12
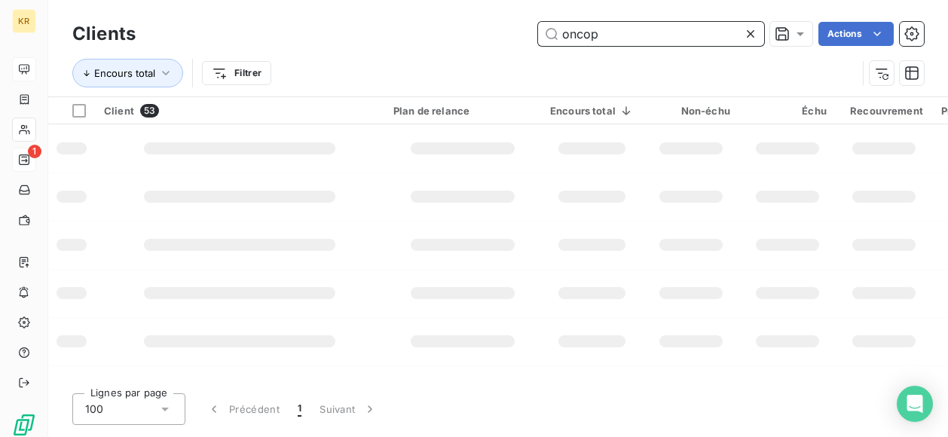
type input "oncop"
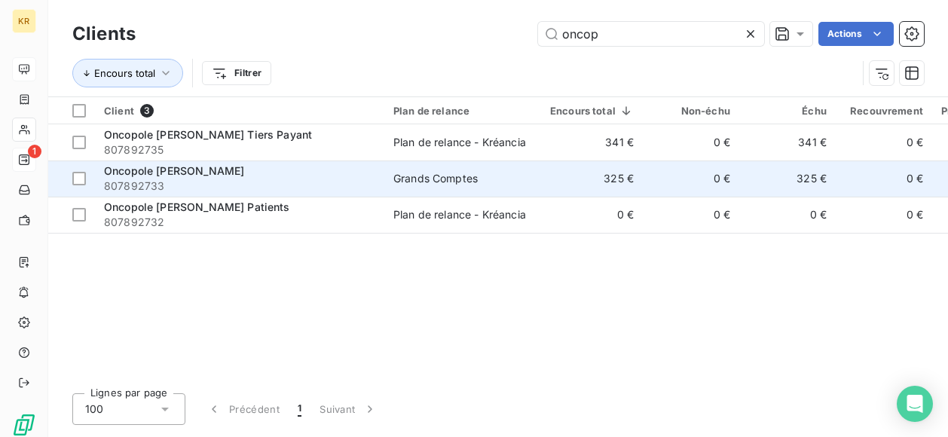
click at [447, 174] on div "Grands Comptes" at bounding box center [435, 178] width 84 height 15
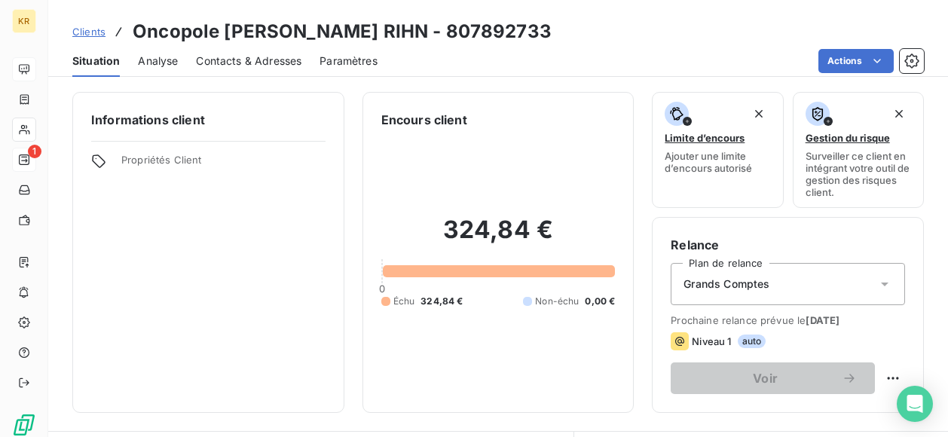
scroll to position [200, 0]
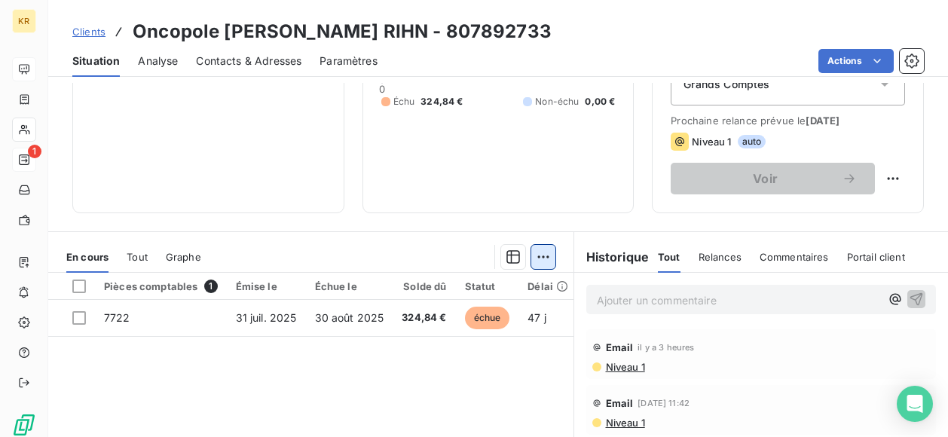
click at [534, 260] on html "KR 1 Clients Oncopole [PERSON_NAME] RIHN - 807892733 Situation Analyse Contacts…" at bounding box center [474, 218] width 948 height 437
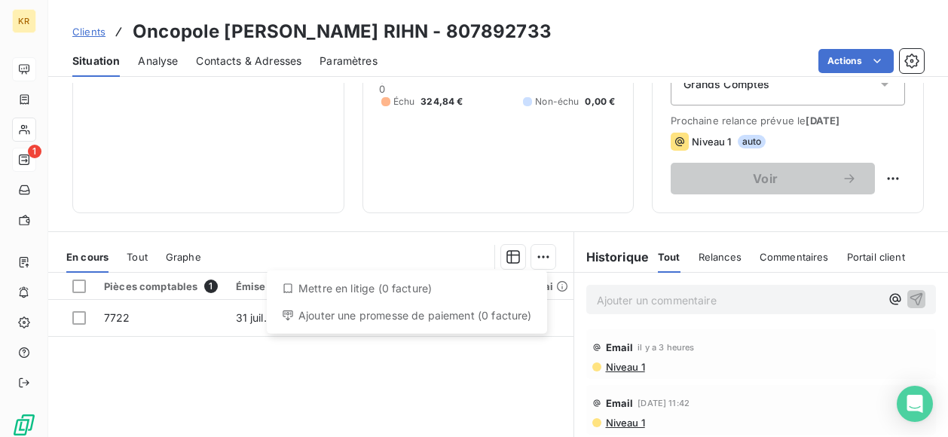
click at [449, 308] on div "Ajouter une promesse de paiement (0 facture)" at bounding box center [407, 316] width 268 height 24
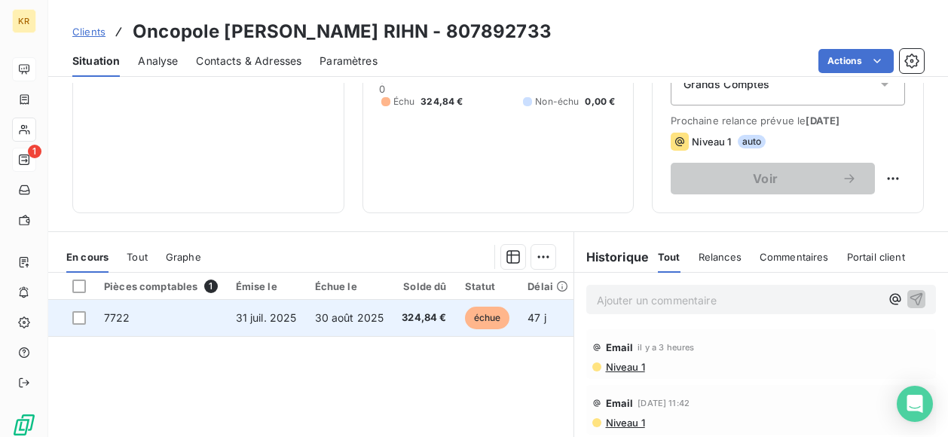
click at [182, 310] on td "7722" at bounding box center [161, 318] width 132 height 36
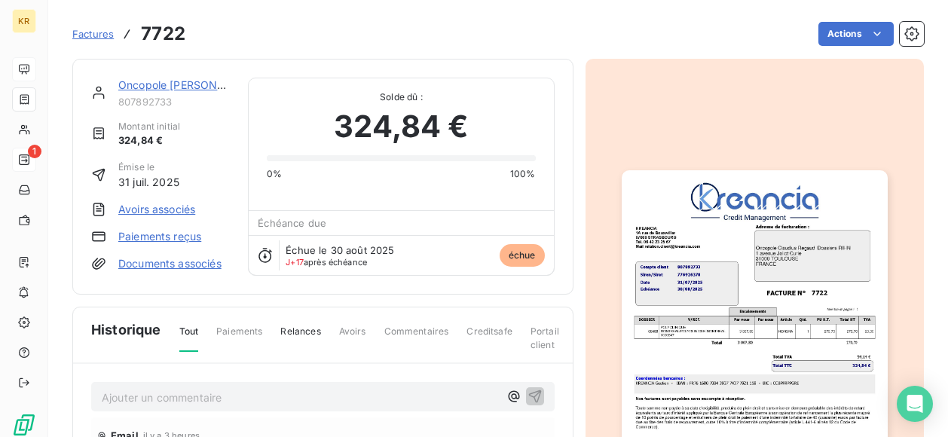
click at [142, 81] on link "Oncopole [PERSON_NAME]" at bounding box center [187, 84] width 139 height 13
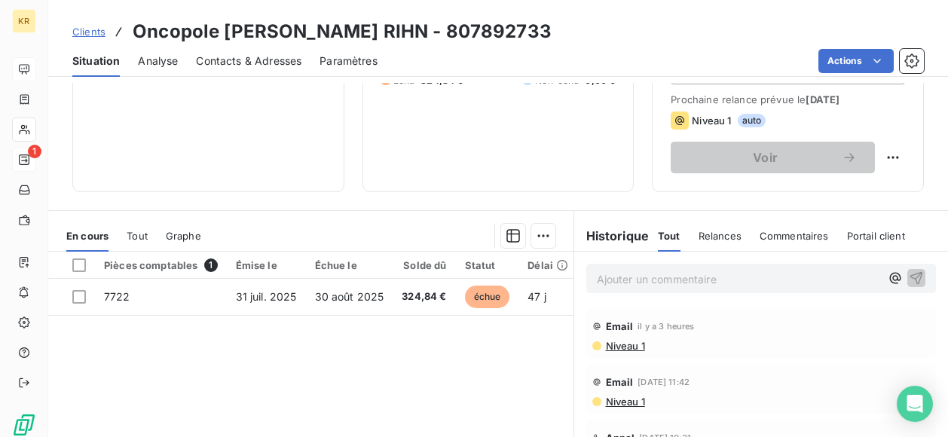
scroll to position [223, 0]
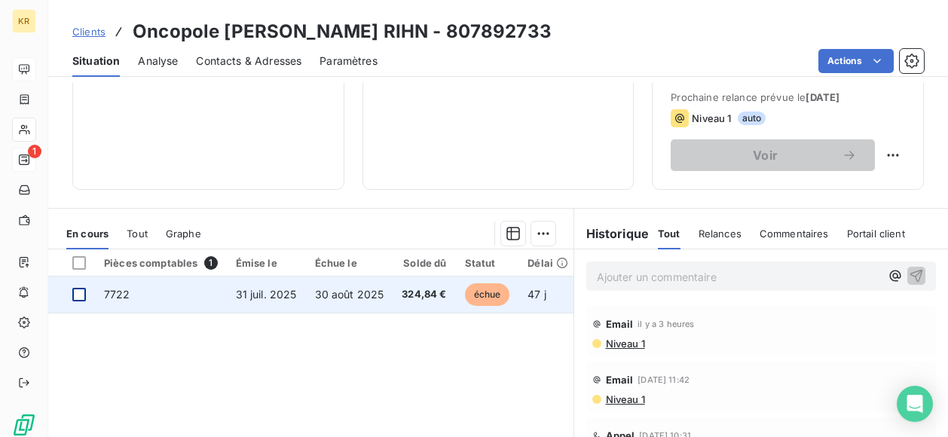
click at [83, 293] on div at bounding box center [79, 295] width 14 height 14
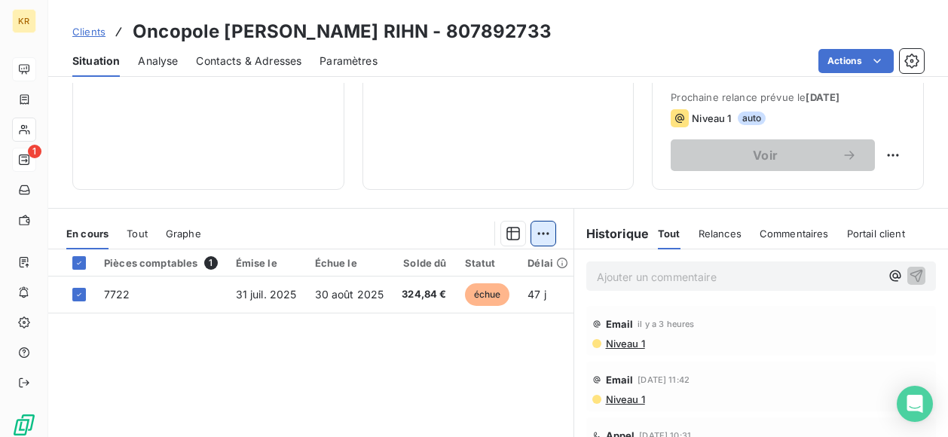
click at [539, 231] on html "KR 1 Clients Oncopole [PERSON_NAME] RIHN - 807892733 Situation Analyse Contacts…" at bounding box center [474, 218] width 948 height 437
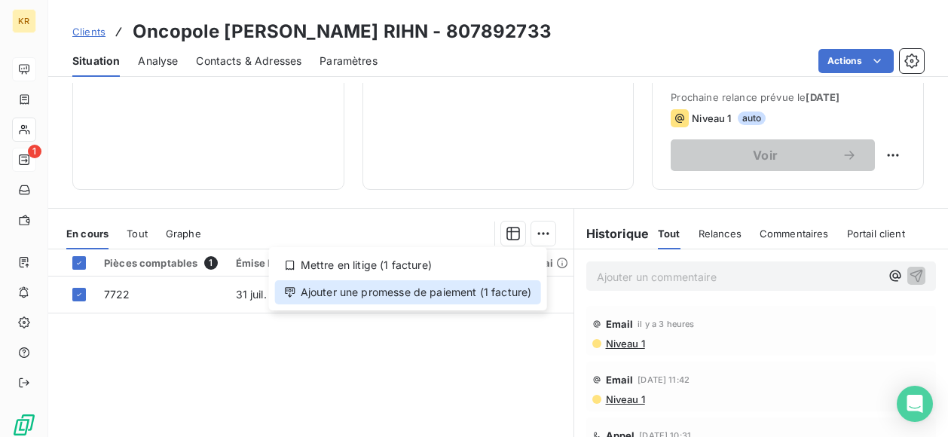
click at [439, 292] on div "Ajouter une promesse de paiement (1 facture)" at bounding box center [408, 292] width 266 height 24
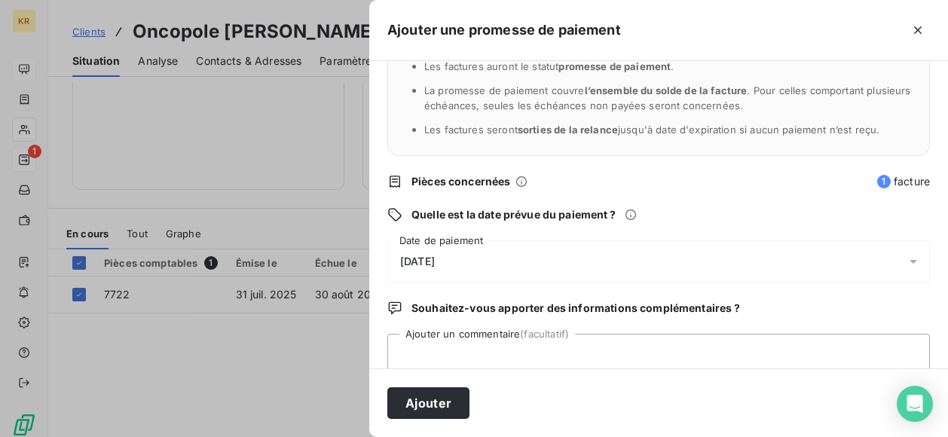
scroll to position [99, 0]
click at [908, 260] on icon at bounding box center [912, 259] width 15 height 15
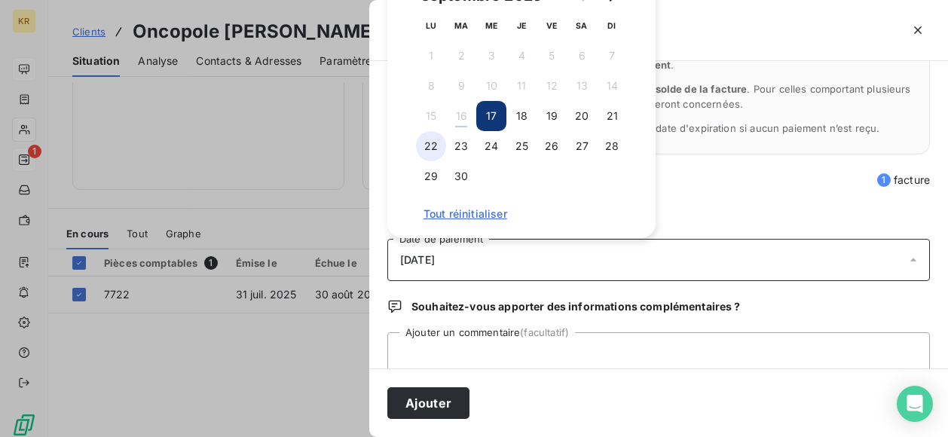
click at [426, 136] on button "22" at bounding box center [431, 146] width 30 height 30
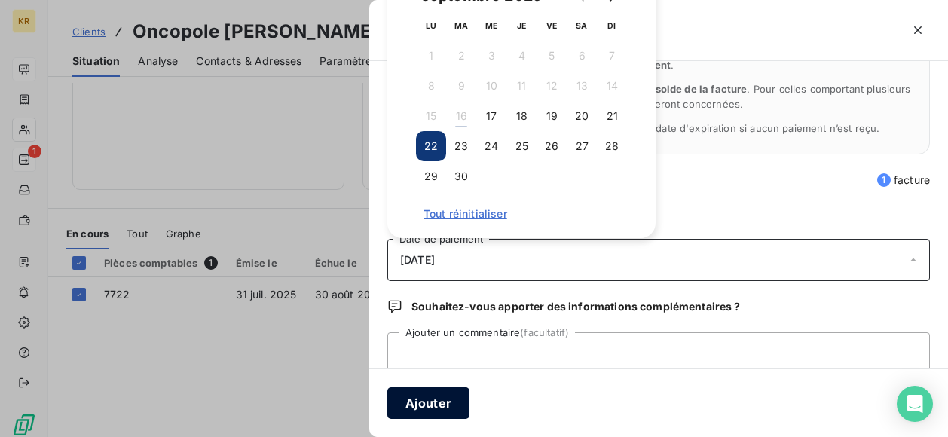
click at [426, 408] on button "Ajouter" at bounding box center [428, 403] width 82 height 32
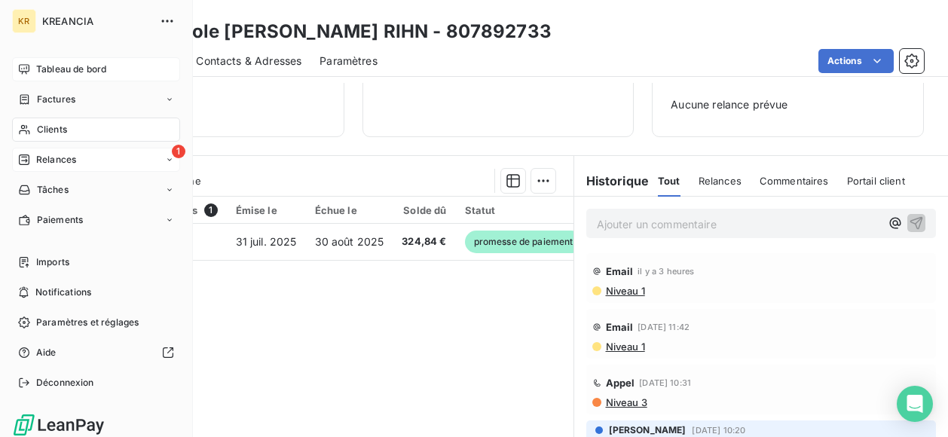
click at [42, 159] on span "Relances" at bounding box center [56, 160] width 40 height 14
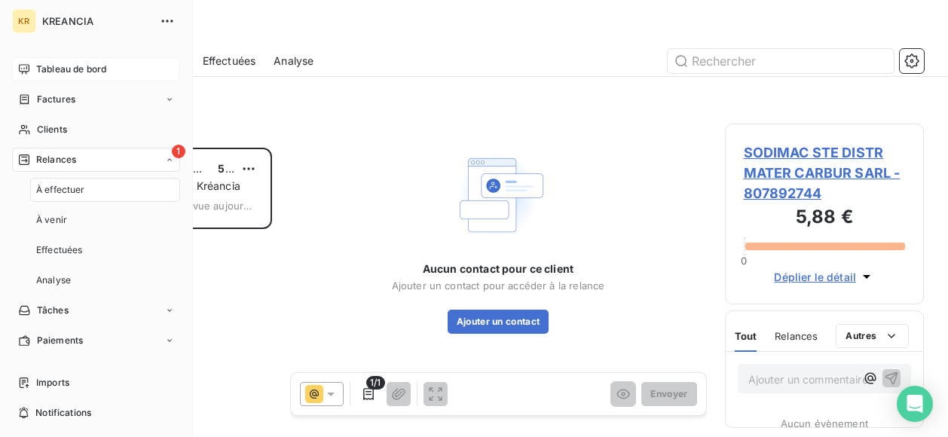
scroll to position [277, 188]
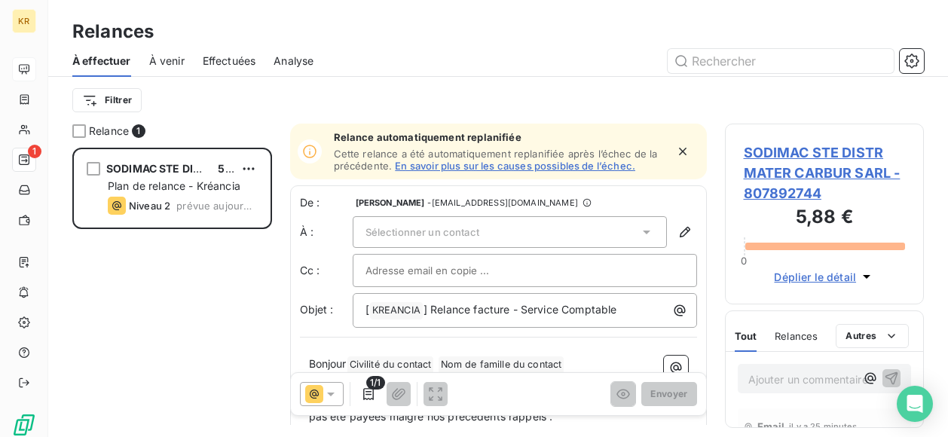
click at [622, 230] on div "Sélectionner un contact" at bounding box center [509, 232] width 314 height 32
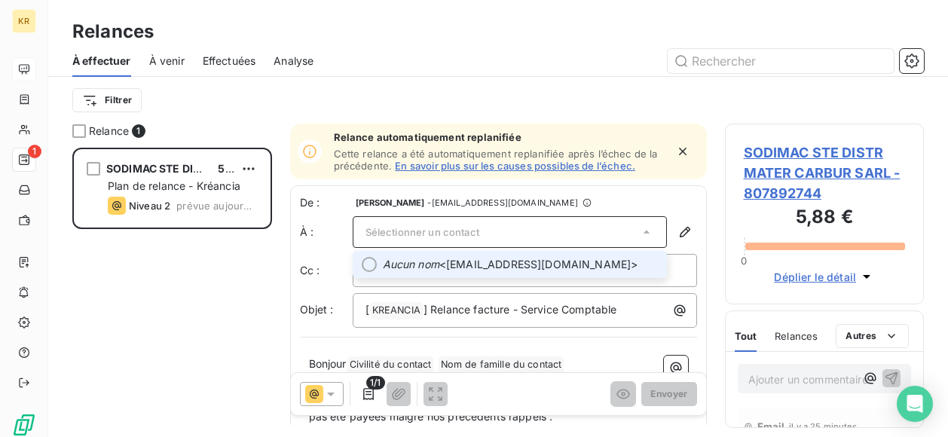
click at [541, 260] on span "Aucun nom <[EMAIL_ADDRESS][DOMAIN_NAME]>" at bounding box center [520, 264] width 275 height 15
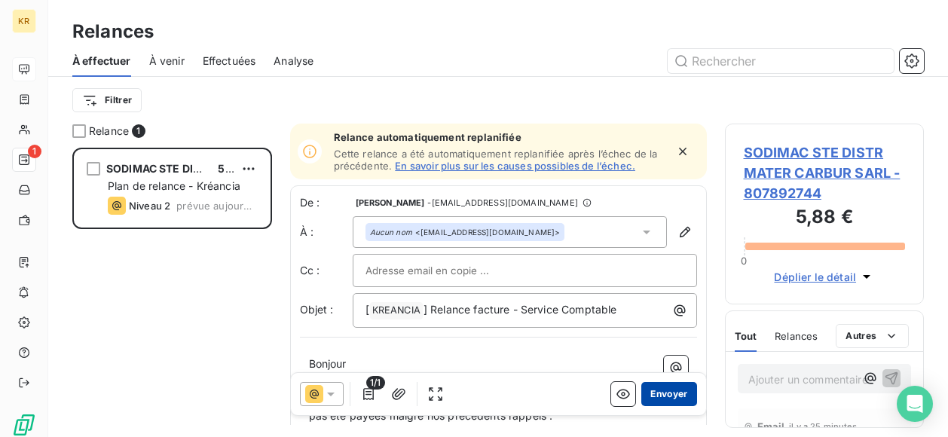
click at [655, 397] on button "Envoyer" at bounding box center [668, 394] width 55 height 24
